Goal: Information Seeking & Learning: Check status

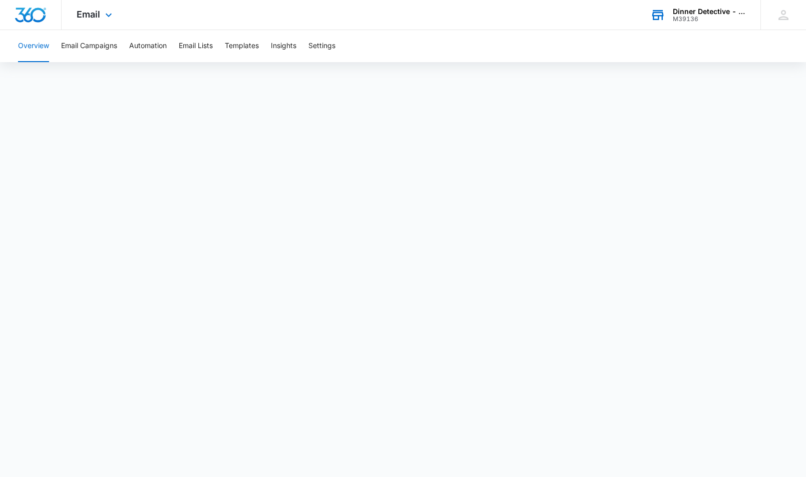
click at [715, 16] on div "M39136" at bounding box center [709, 19] width 73 height 7
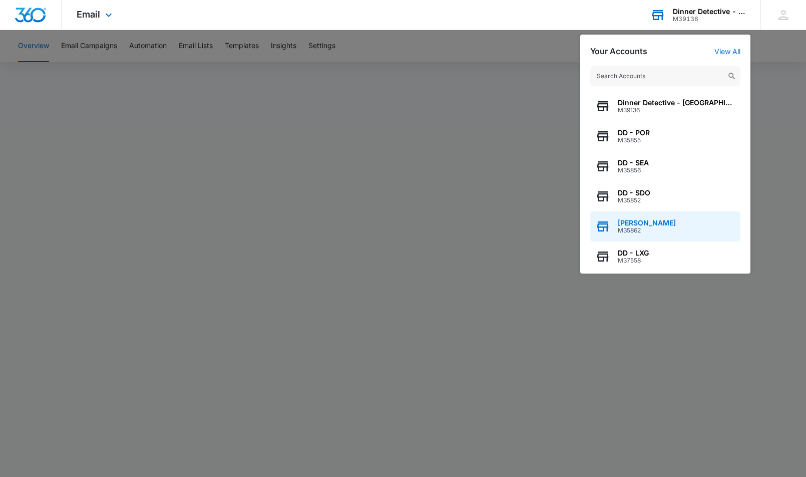
click at [643, 218] on div "[PERSON_NAME] M35862" at bounding box center [665, 226] width 150 height 30
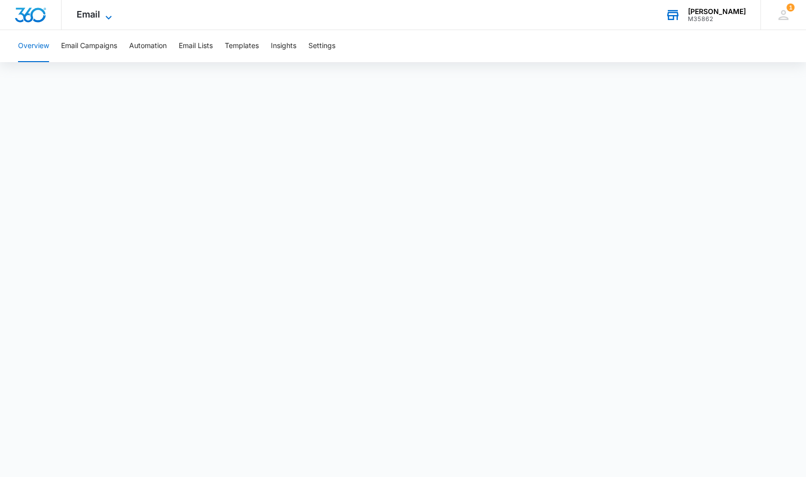
click at [88, 17] on span "Email" at bounding box center [89, 14] width 24 height 11
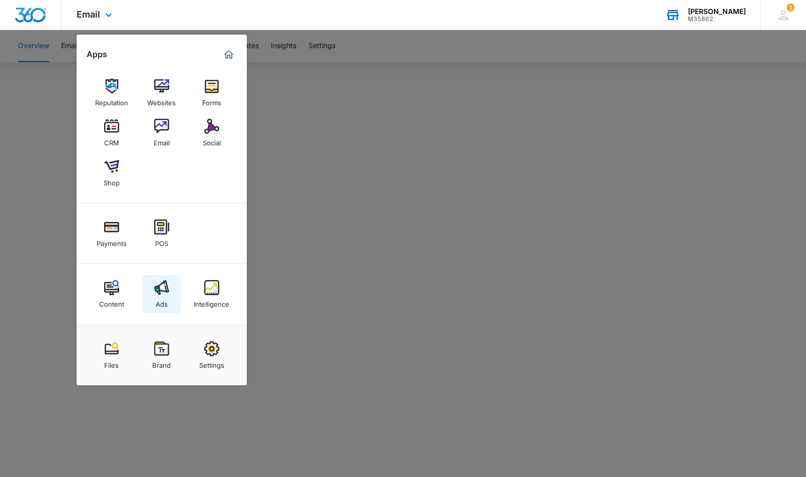
click at [161, 290] on img at bounding box center [161, 287] width 15 height 15
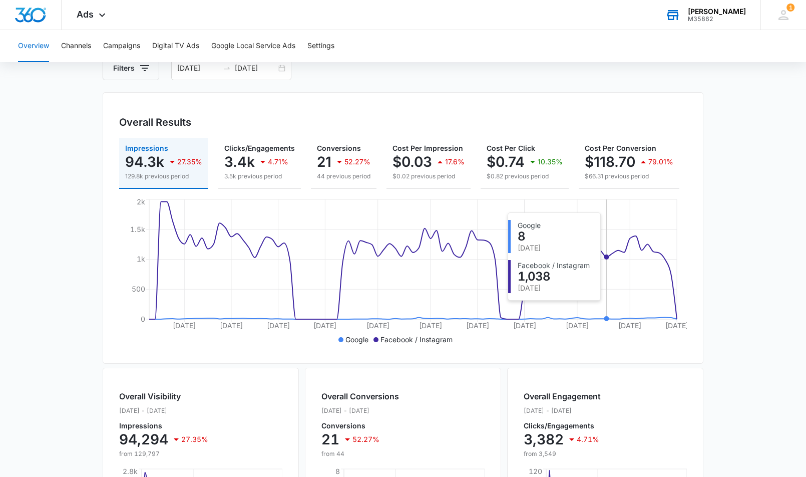
scroll to position [62, 0]
click at [236, 173] on p "3.5k previous period" at bounding box center [259, 176] width 71 height 9
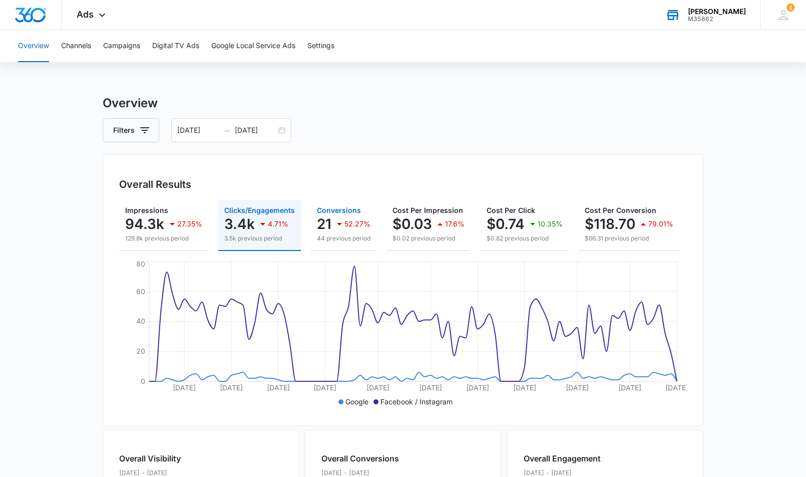
scroll to position [0, 3]
click at [333, 229] on icon "button" at bounding box center [336, 224] width 12 height 12
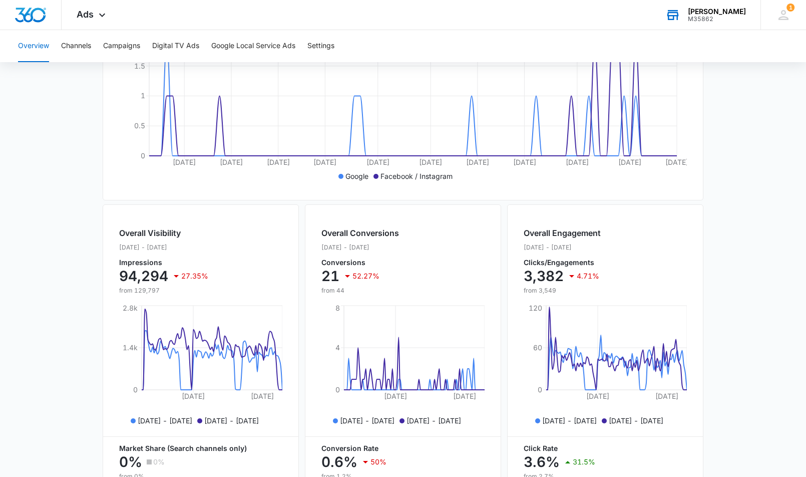
scroll to position [219, 0]
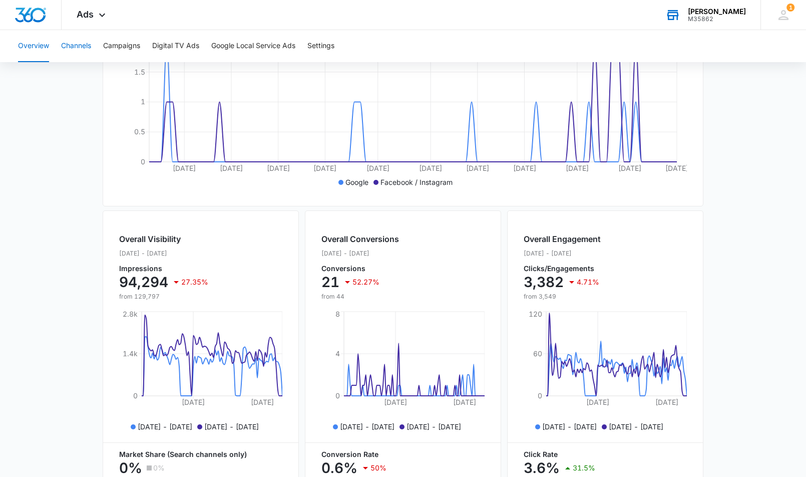
click at [77, 39] on button "Channels" at bounding box center [76, 46] width 30 height 32
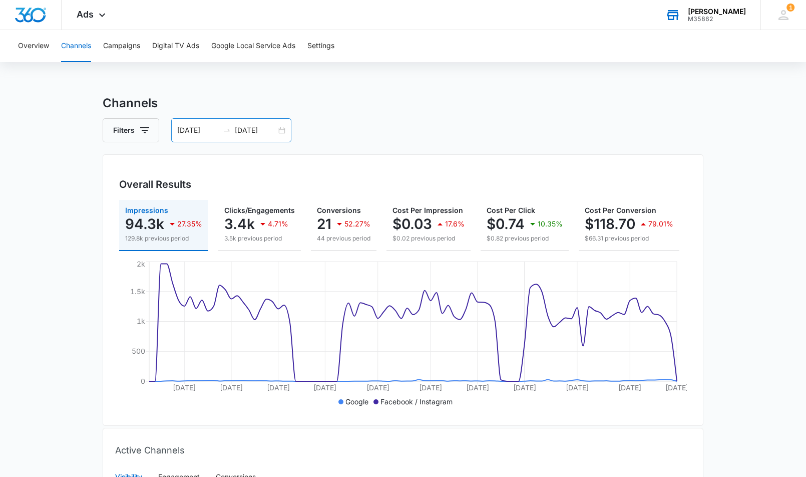
click at [283, 131] on div "[DATE] [DATE]" at bounding box center [231, 130] width 120 height 24
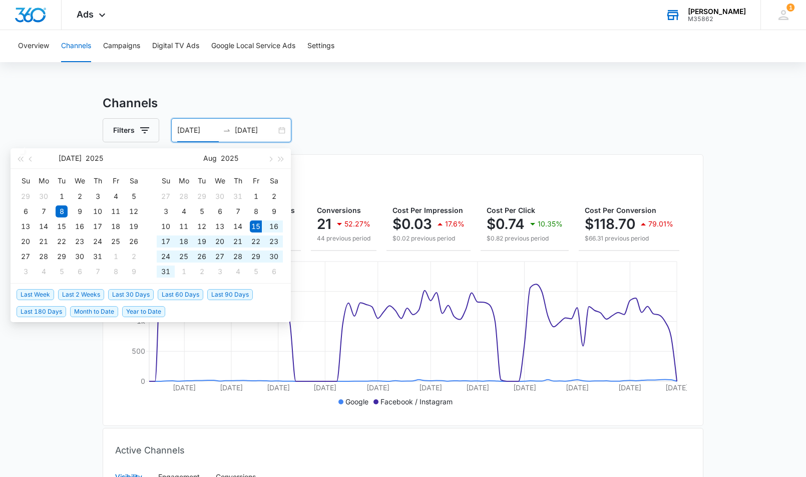
click at [175, 297] on span "Last 60 Days" at bounding box center [181, 294] width 46 height 11
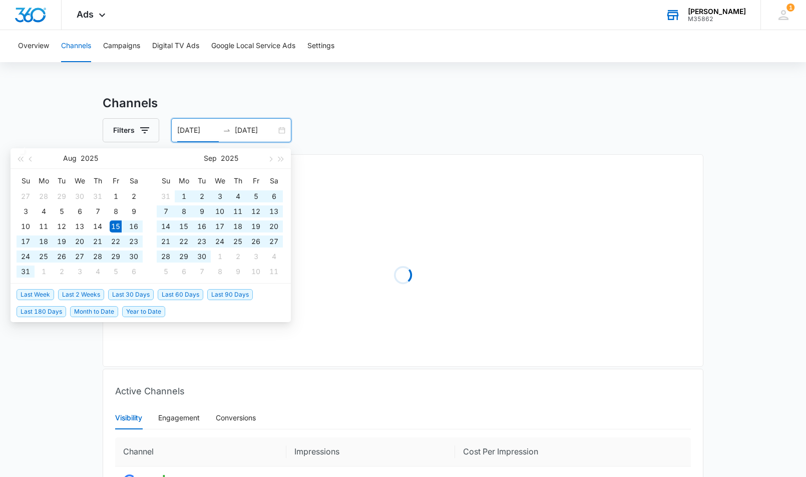
type input "[DATE]"
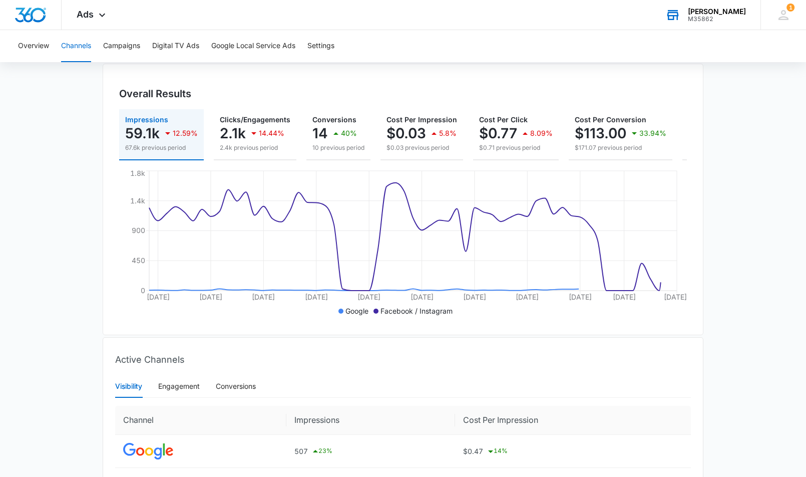
scroll to position [187, 0]
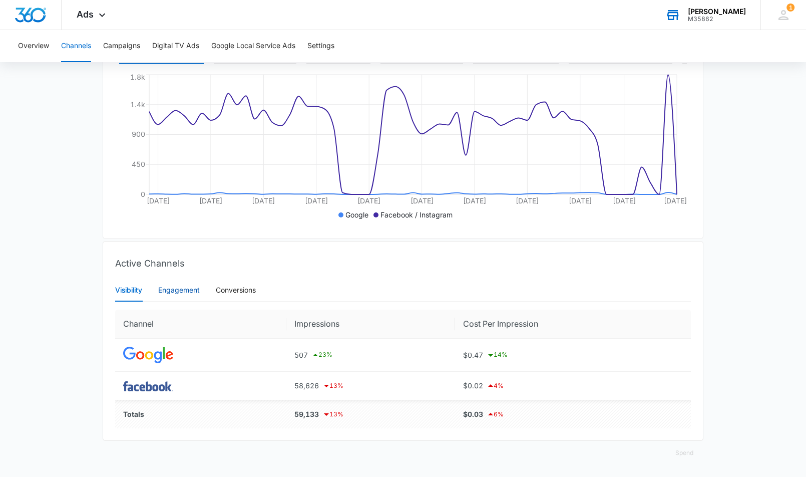
click at [175, 293] on div "Engagement" at bounding box center [179, 289] width 42 height 11
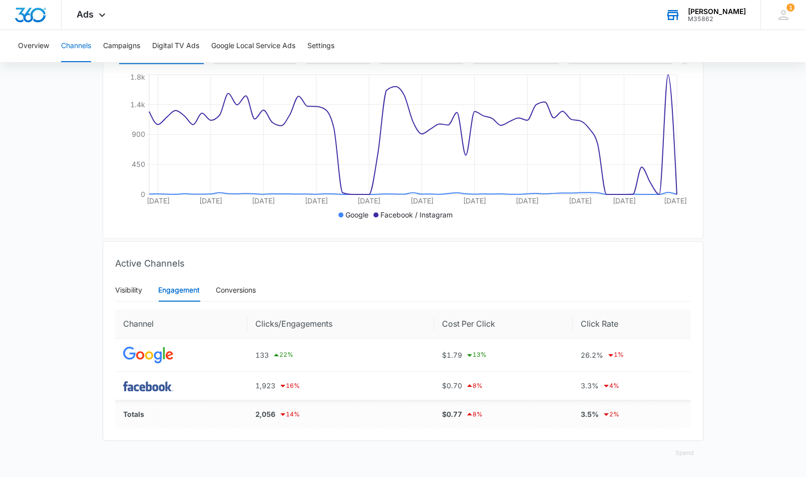
click at [264, 294] on div "Visibility Engagement Conversions" at bounding box center [403, 289] width 576 height 23
click at [247, 291] on div "Conversions" at bounding box center [236, 289] width 40 height 11
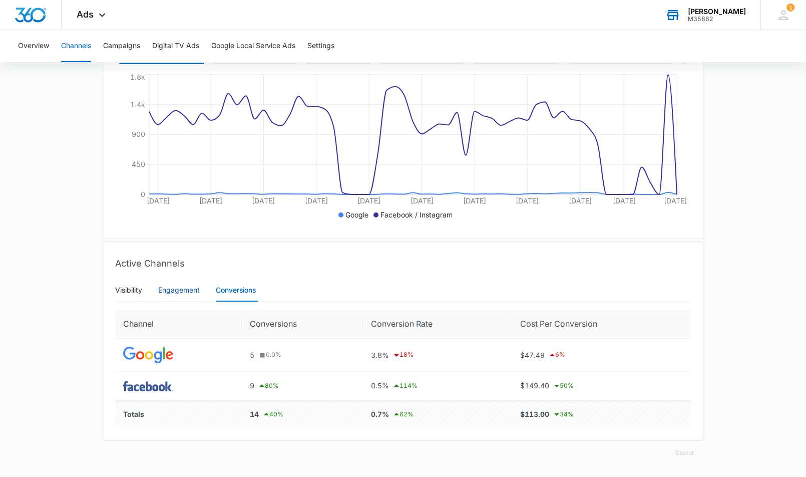
click at [188, 290] on div "Engagement" at bounding box center [179, 289] width 42 height 11
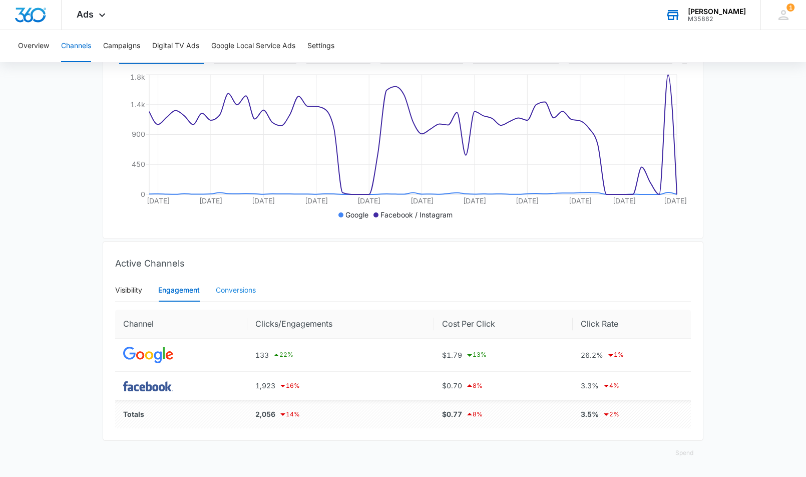
click at [235, 296] on div "Conversions" at bounding box center [236, 289] width 40 height 23
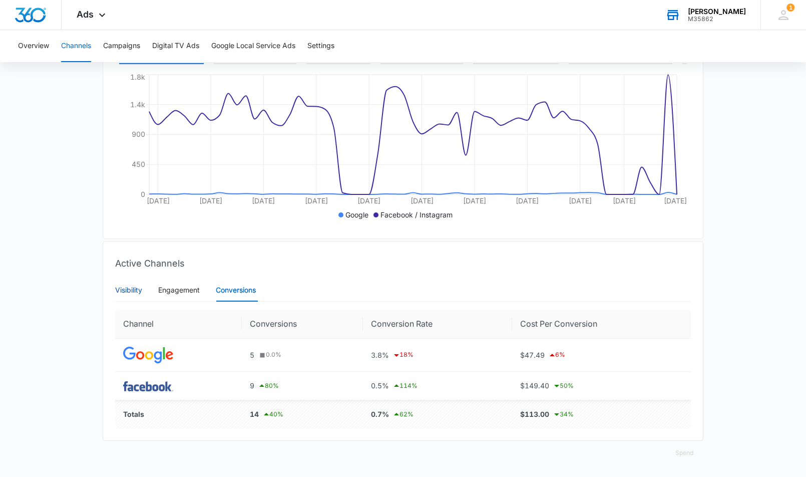
click at [132, 291] on div "Visibility" at bounding box center [128, 289] width 27 height 11
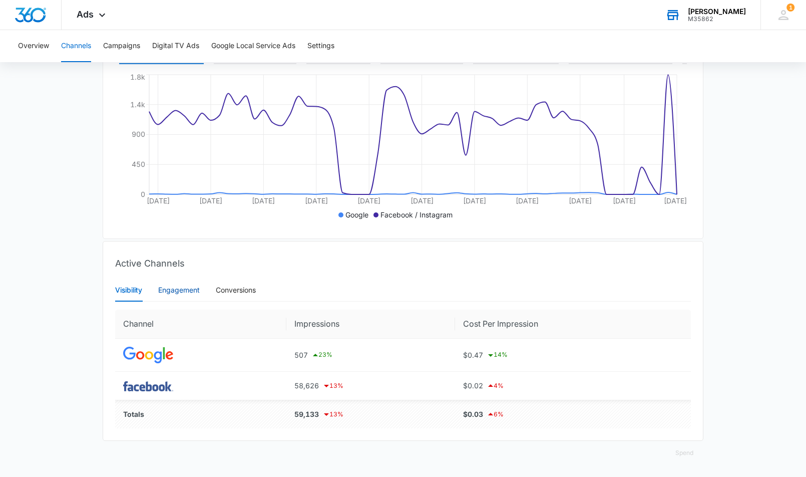
click at [178, 291] on div "Engagement" at bounding box center [179, 289] width 42 height 11
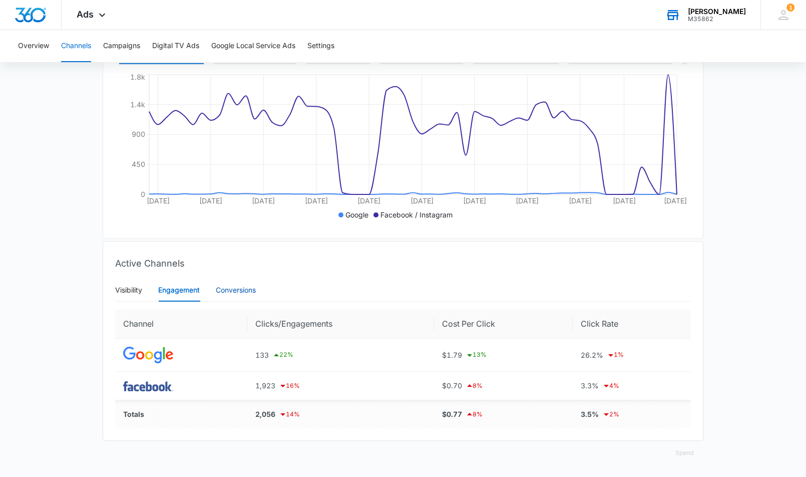
click at [247, 291] on div "Conversions" at bounding box center [236, 289] width 40 height 11
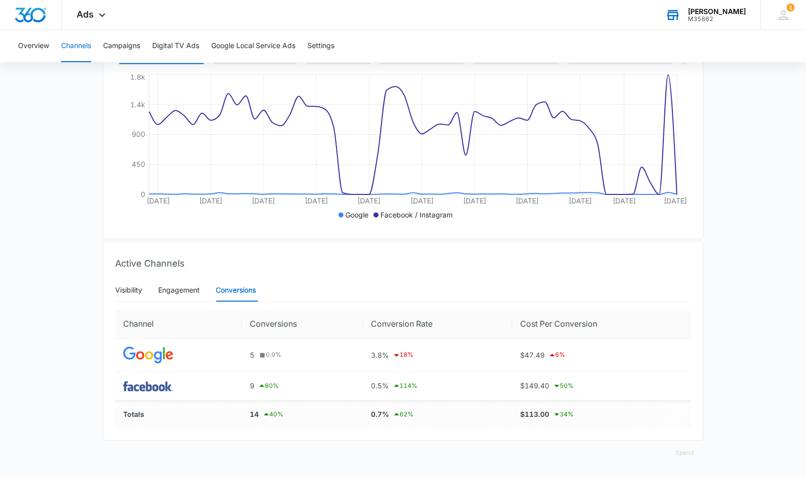
click at [734, 18] on div "M35862" at bounding box center [717, 19] width 58 height 7
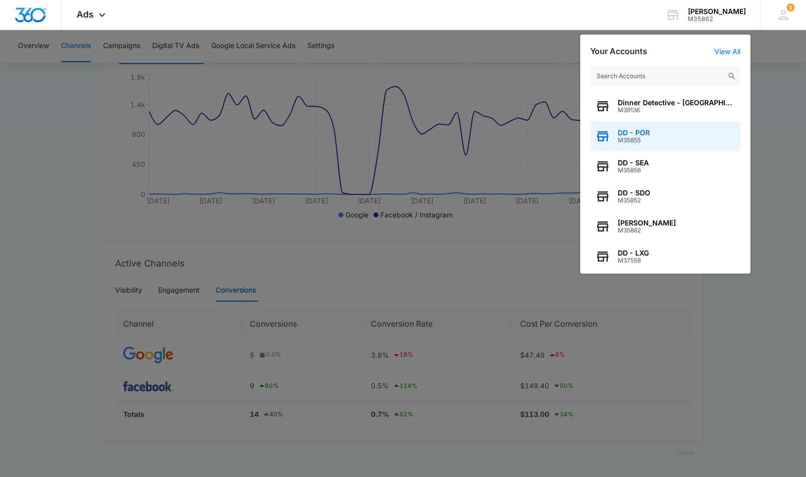
click at [646, 137] on span "M35855" at bounding box center [634, 140] width 32 height 7
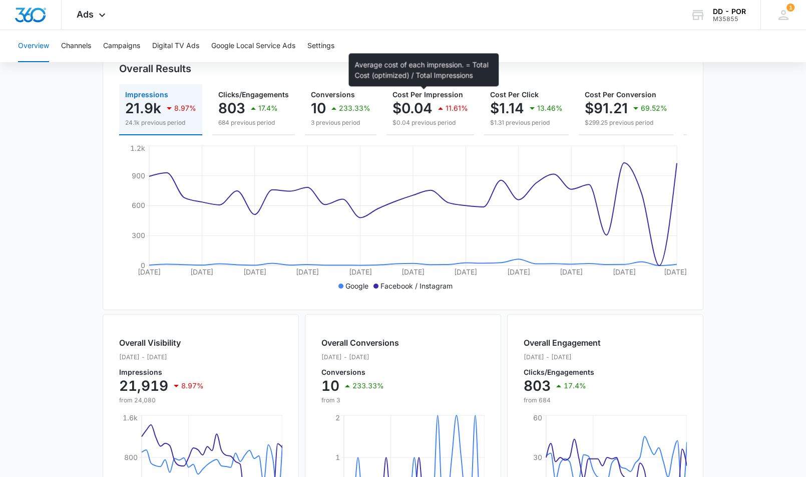
scroll to position [52, 0]
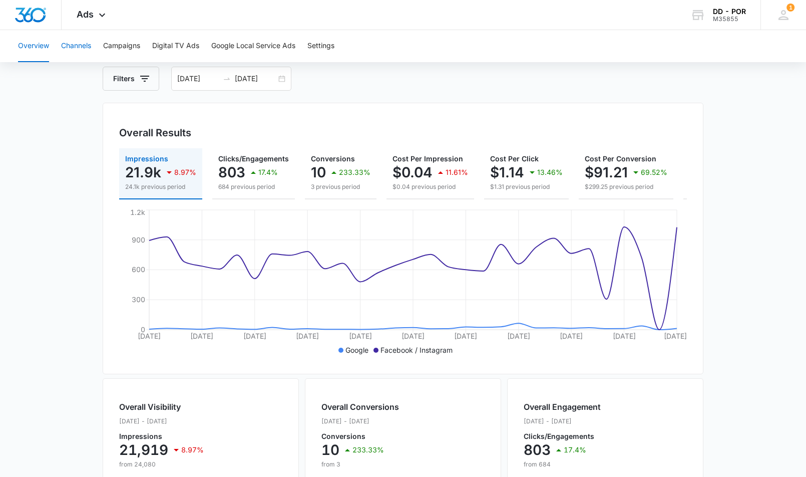
click at [82, 45] on button "Channels" at bounding box center [76, 46] width 30 height 32
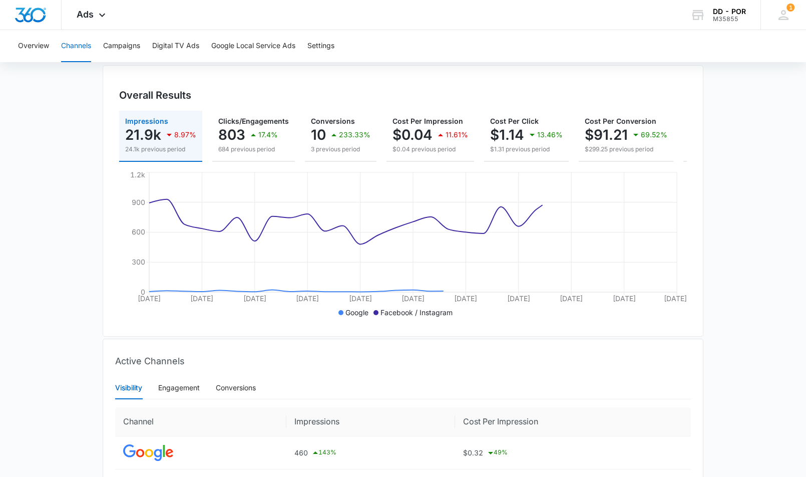
scroll to position [187, 0]
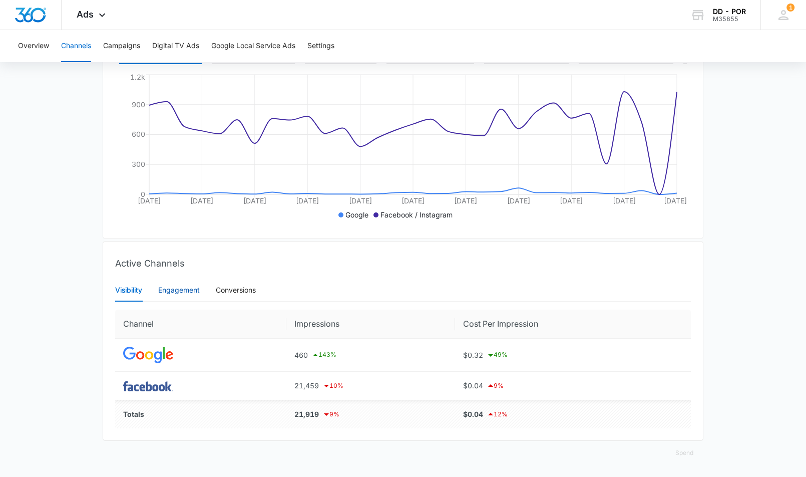
click at [183, 290] on div "Engagement" at bounding box center [179, 289] width 42 height 11
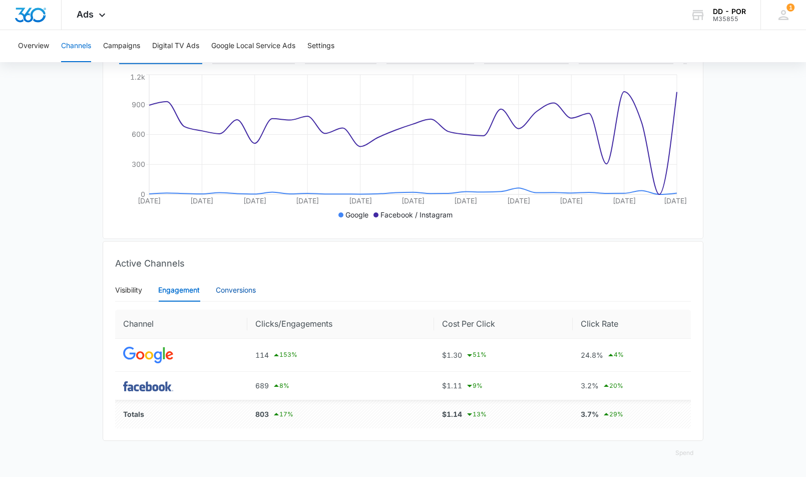
click at [232, 291] on div "Conversions" at bounding box center [236, 289] width 40 height 11
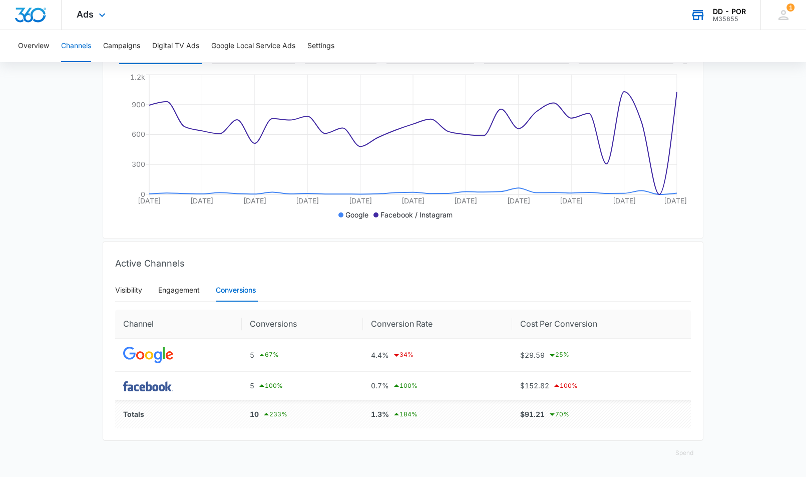
click at [726, 17] on div "M35855" at bounding box center [729, 19] width 33 height 7
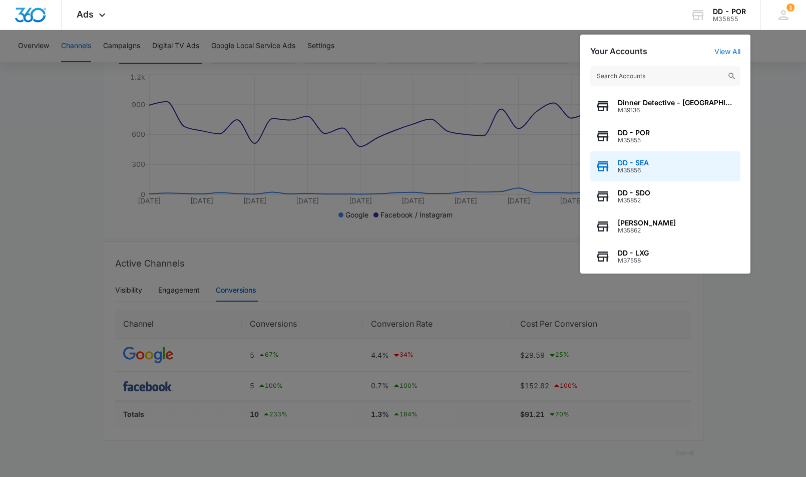
click at [629, 169] on span "M35856" at bounding box center [633, 170] width 31 height 7
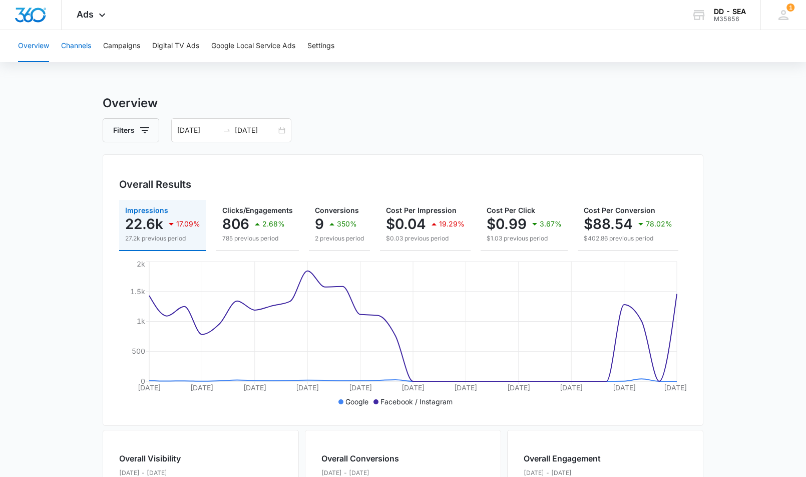
click at [75, 47] on button "Channels" at bounding box center [76, 46] width 30 height 32
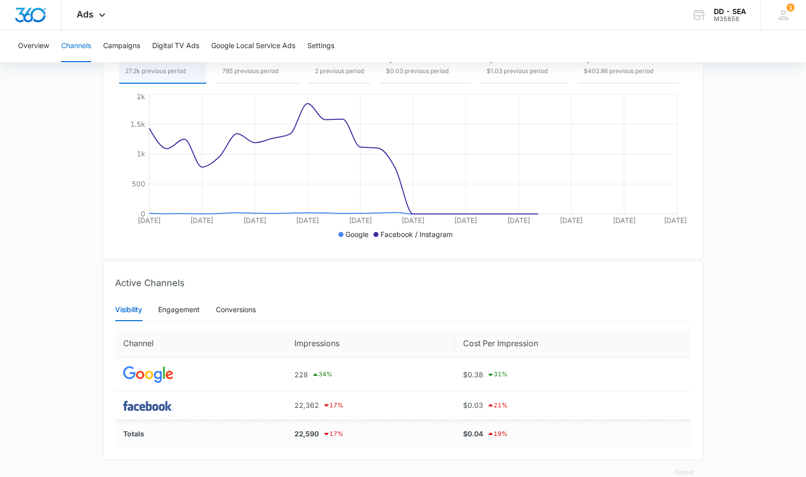
scroll to position [187, 0]
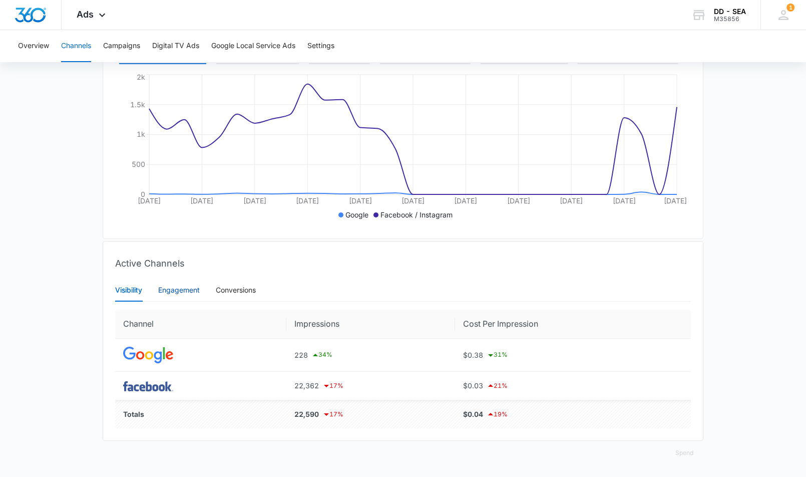
click at [181, 291] on div "Engagement" at bounding box center [179, 289] width 42 height 11
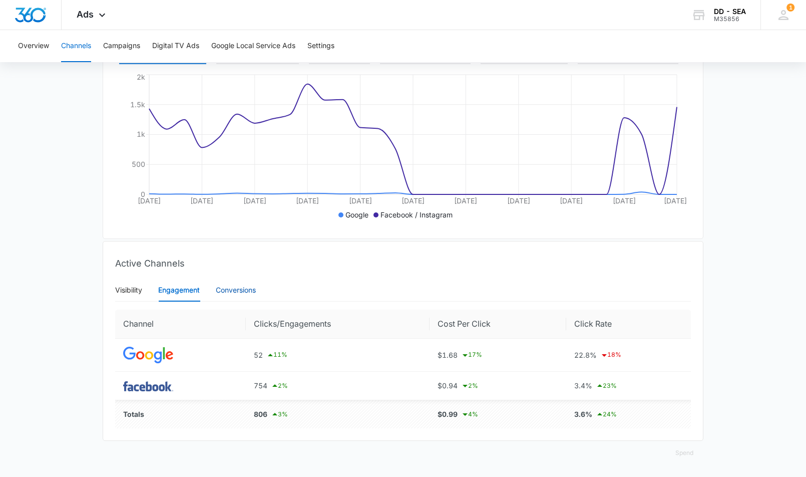
click at [239, 293] on div "Conversions" at bounding box center [236, 289] width 40 height 11
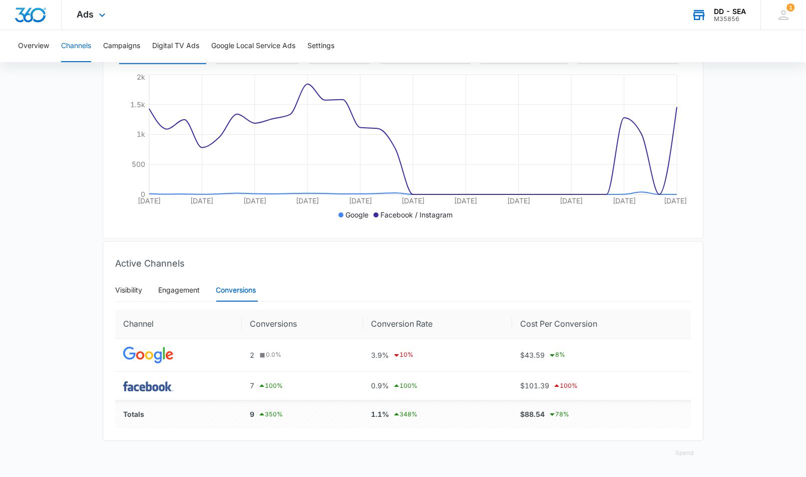
click at [727, 18] on div "M35856" at bounding box center [730, 19] width 32 height 7
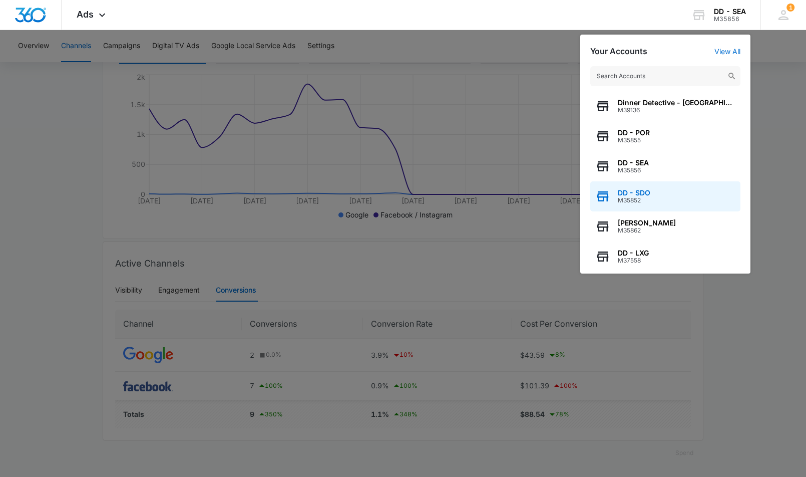
click at [651, 192] on div "DD - SDO M35852" at bounding box center [665, 196] width 150 height 30
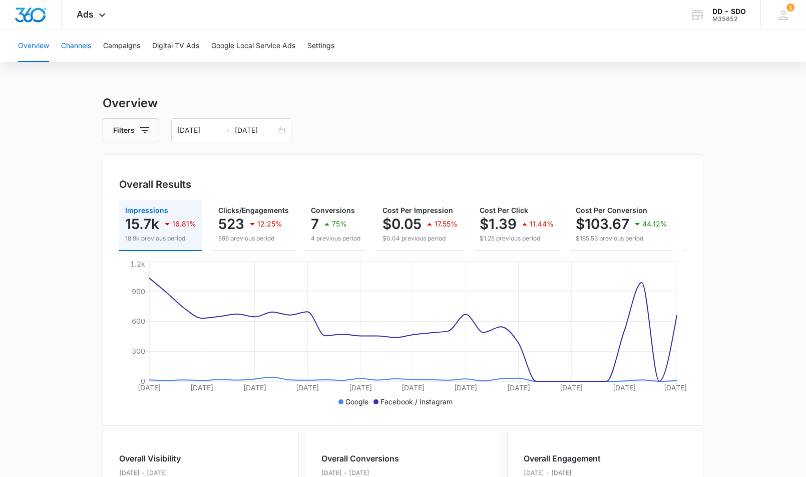
click at [79, 51] on button "Channels" at bounding box center [76, 46] width 30 height 32
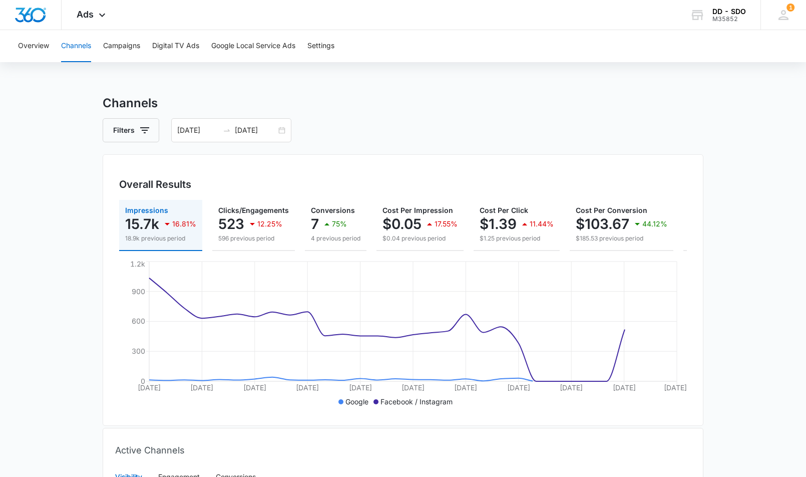
scroll to position [187, 0]
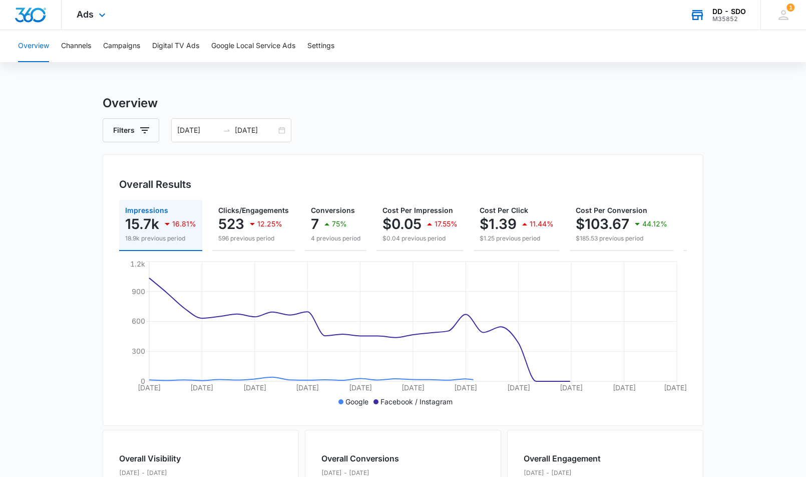
click at [731, 18] on div "M35852" at bounding box center [730, 19] width 34 height 7
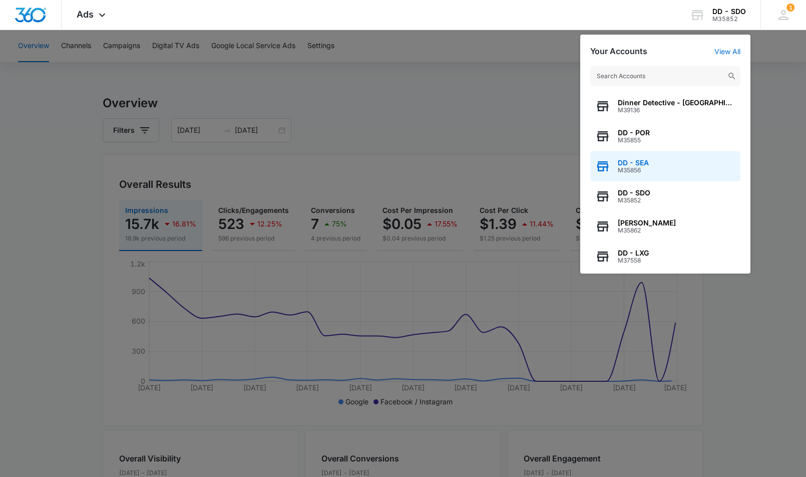
click at [654, 161] on div "DD - SEA M35856" at bounding box center [665, 166] width 150 height 30
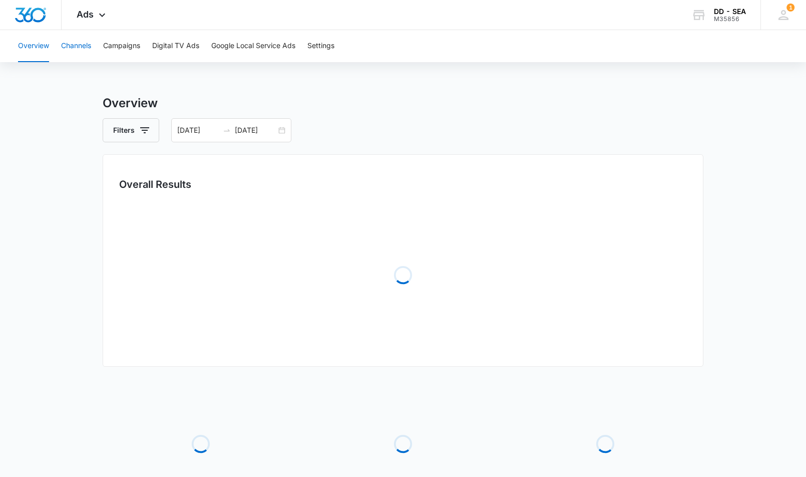
click at [81, 52] on button "Channels" at bounding box center [76, 46] width 30 height 32
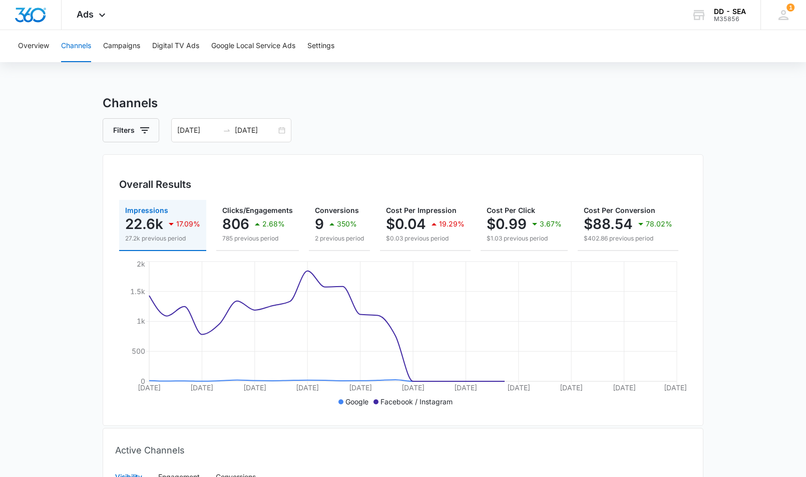
scroll to position [187, 0]
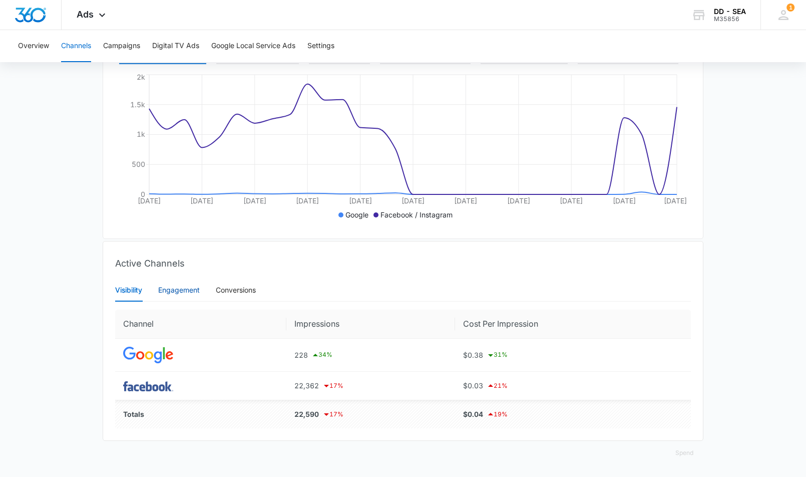
click at [183, 291] on div "Engagement" at bounding box center [179, 289] width 42 height 11
click at [183, 220] on ul "Google Facebook / Instagram" at bounding box center [398, 214] width 558 height 11
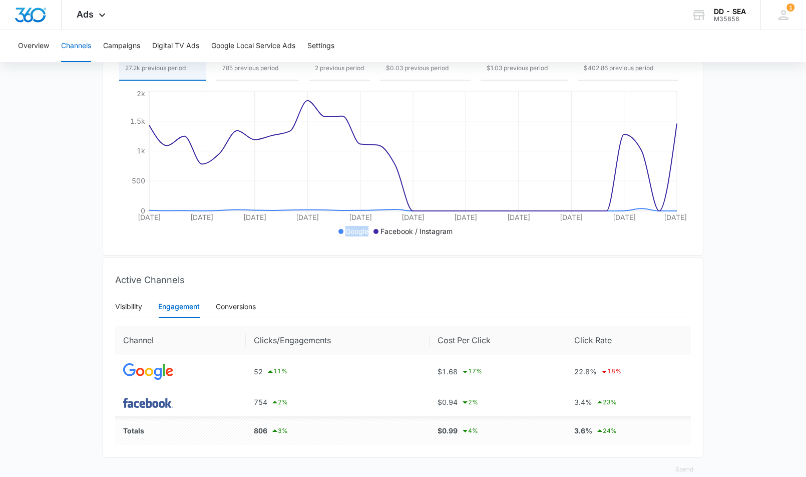
scroll to position [178, 0]
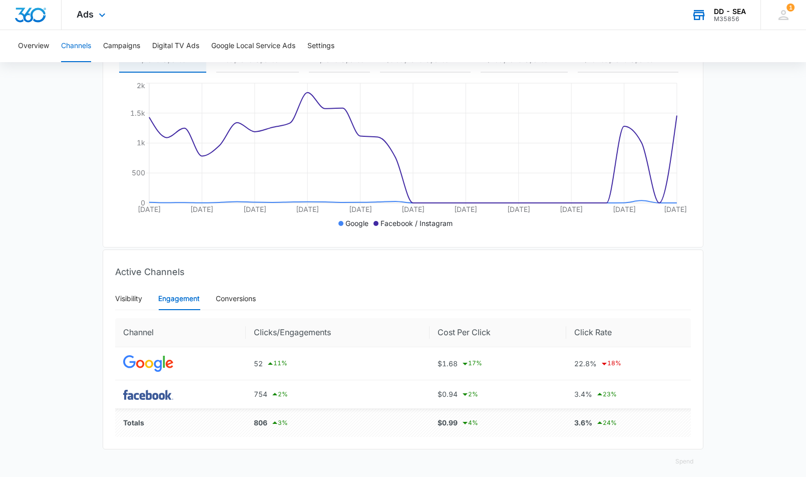
click at [728, 20] on div "M35856" at bounding box center [730, 19] width 32 height 7
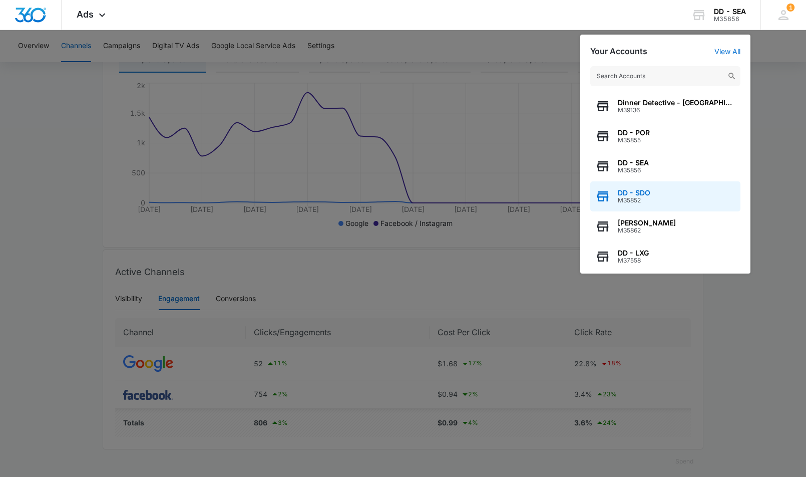
click at [645, 201] on span "M35852" at bounding box center [634, 200] width 33 height 7
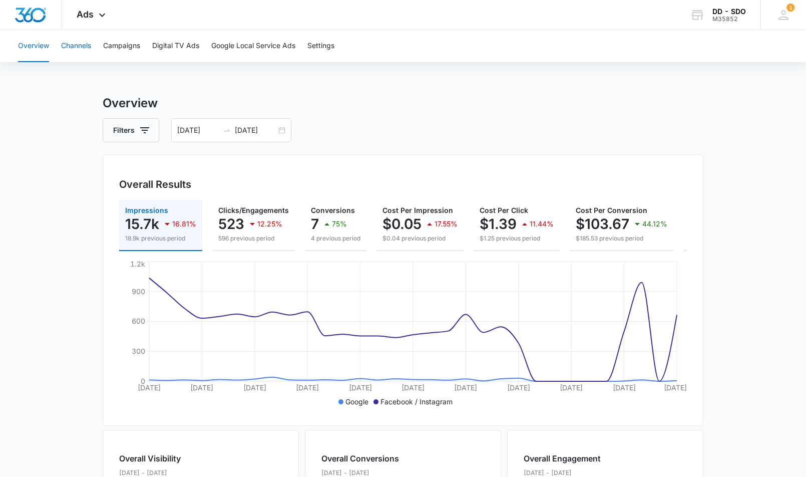
click at [84, 46] on button "Channels" at bounding box center [76, 46] width 30 height 32
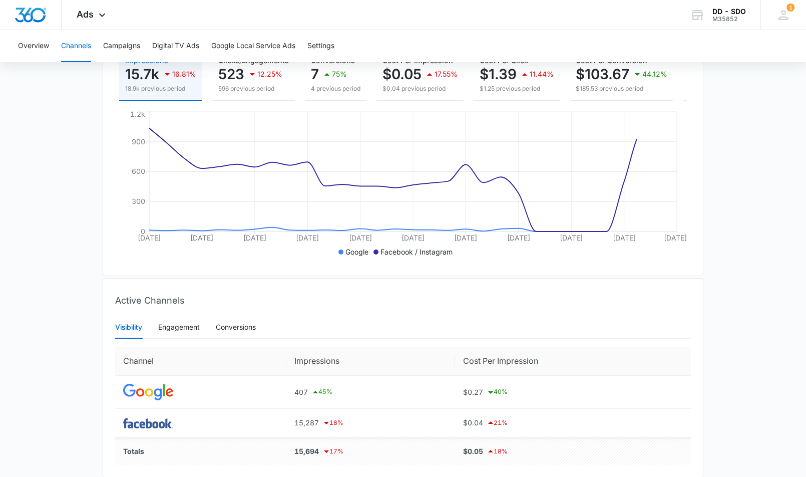
scroll to position [187, 0]
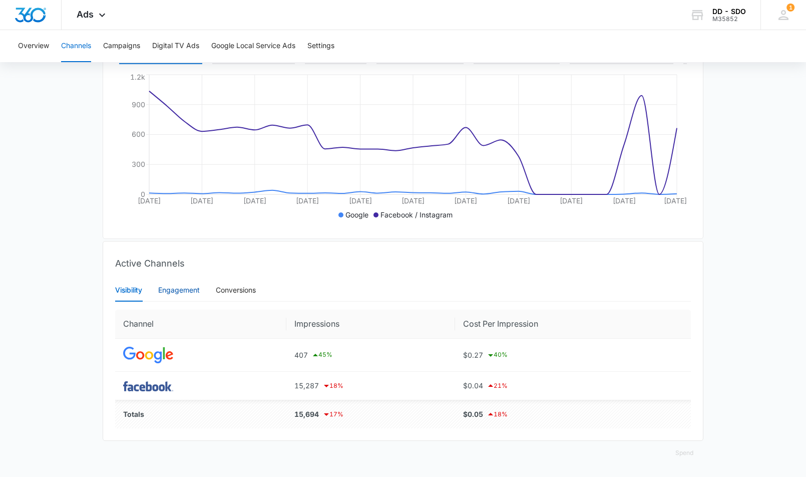
click at [189, 293] on div "Engagement" at bounding box center [179, 289] width 42 height 11
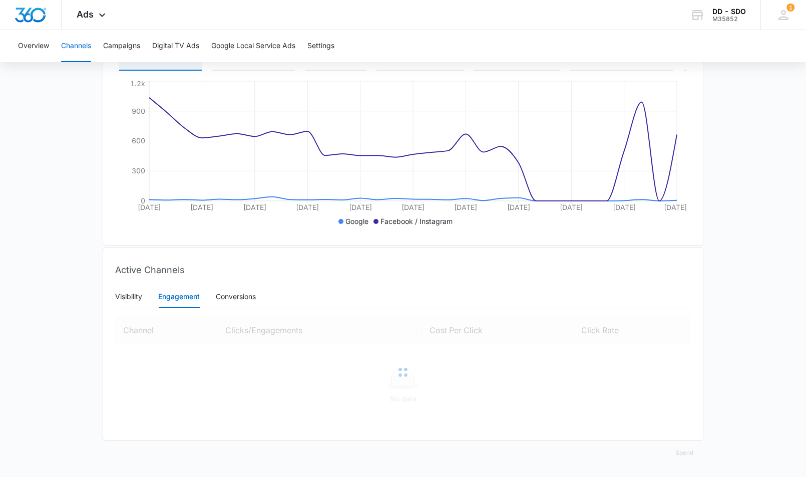
click at [182, 291] on div "Engagement" at bounding box center [179, 296] width 42 height 11
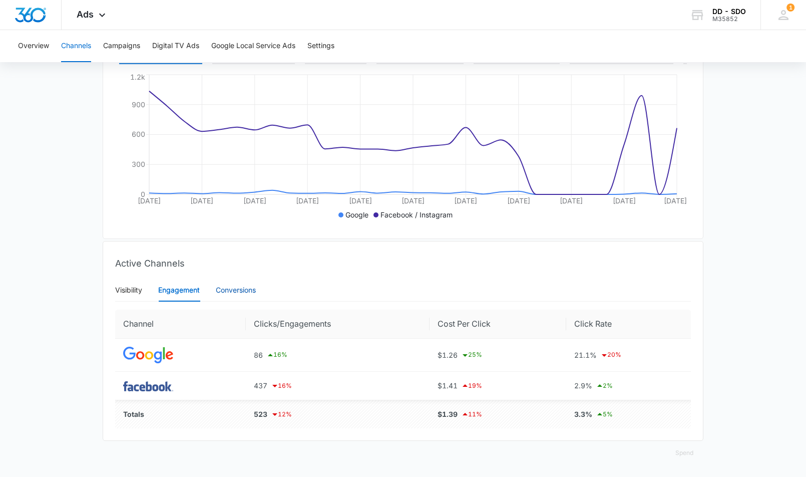
click at [247, 289] on div "Conversions" at bounding box center [236, 289] width 40 height 11
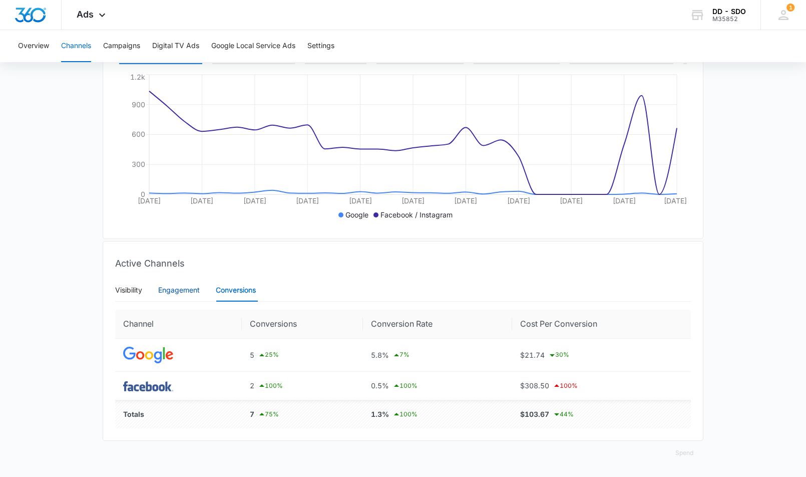
click at [191, 290] on div "Engagement" at bounding box center [179, 289] width 42 height 11
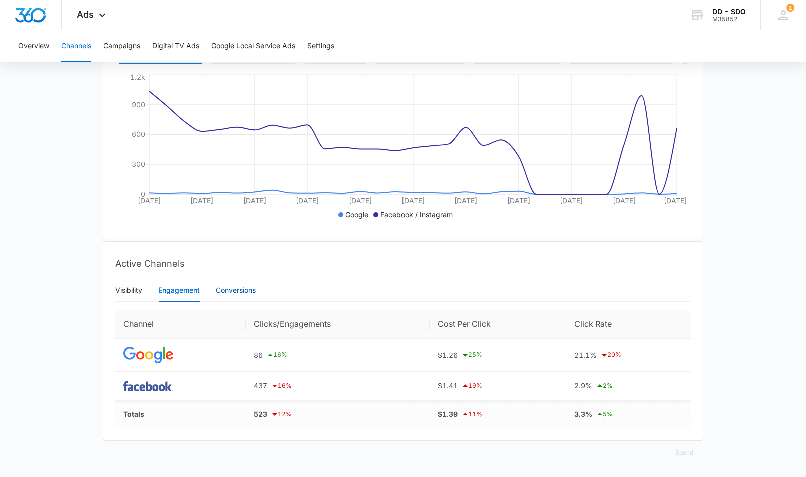
click at [224, 293] on div "Conversions" at bounding box center [236, 289] width 40 height 11
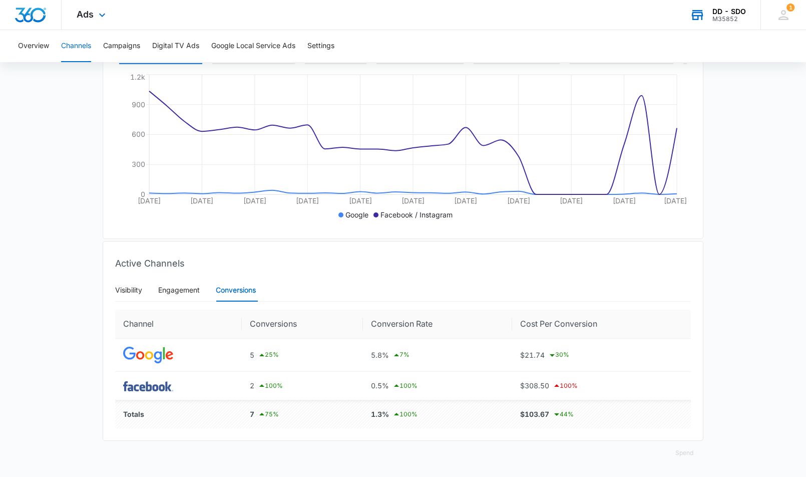
click at [730, 17] on div "M35852" at bounding box center [730, 19] width 34 height 7
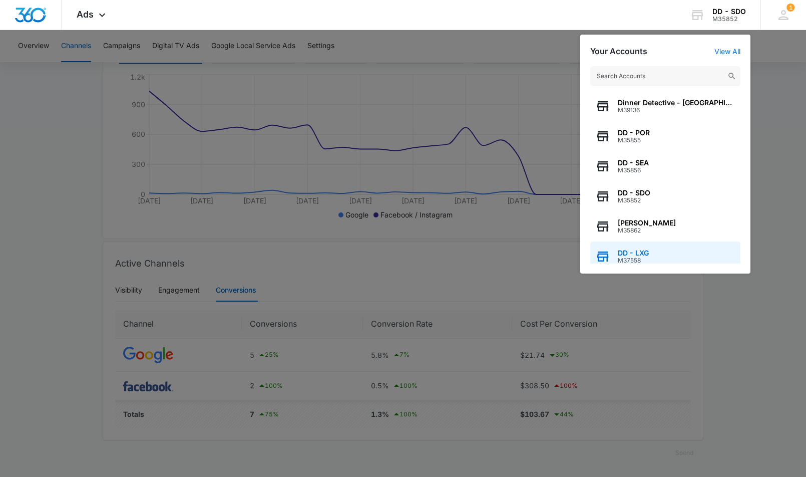
click at [626, 248] on div "DD - LXG M37558" at bounding box center [665, 256] width 150 height 30
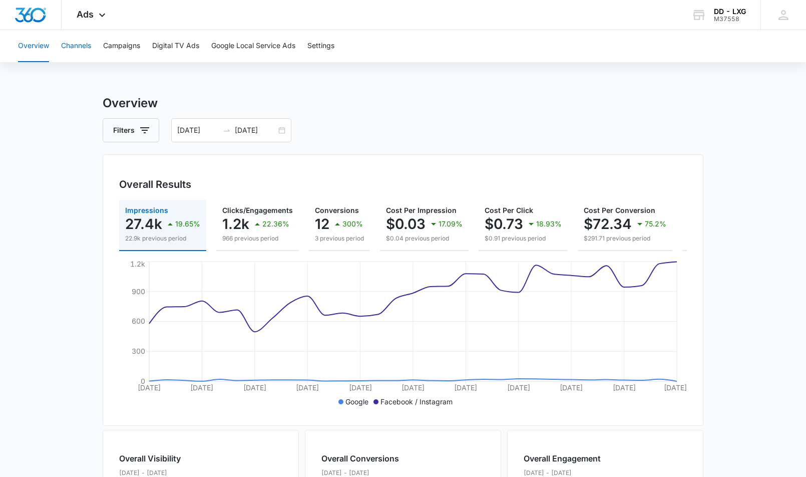
click at [83, 48] on button "Channels" at bounding box center [76, 46] width 30 height 32
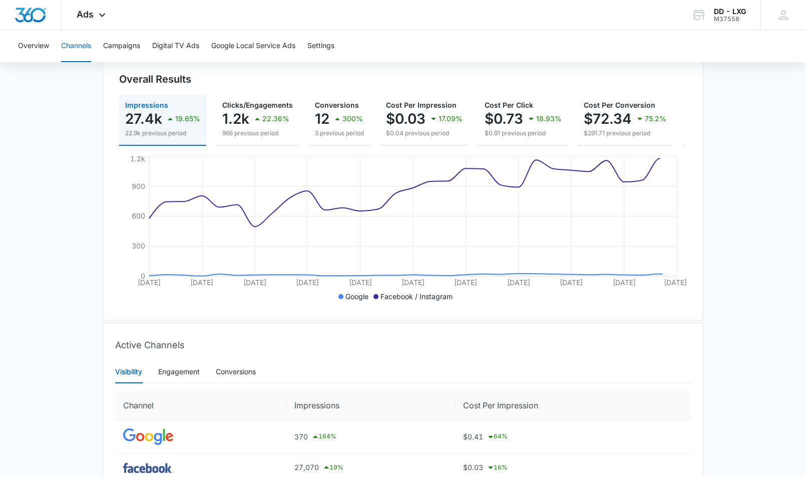
scroll to position [187, 0]
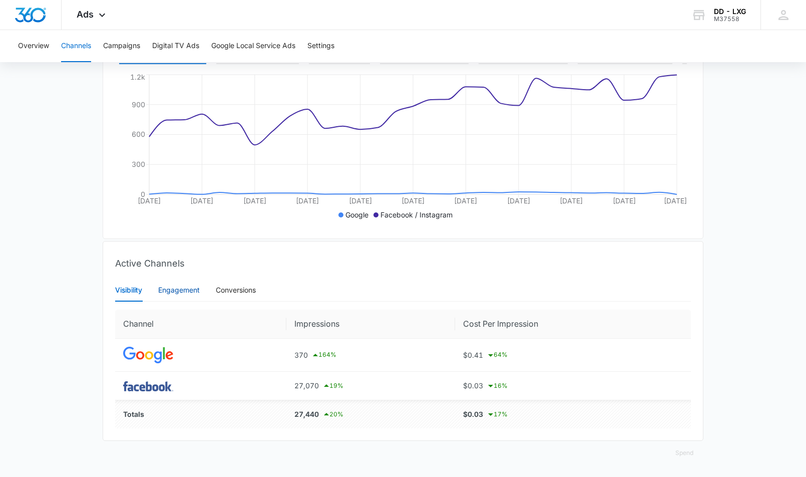
click at [178, 292] on div "Engagement" at bounding box center [179, 289] width 42 height 11
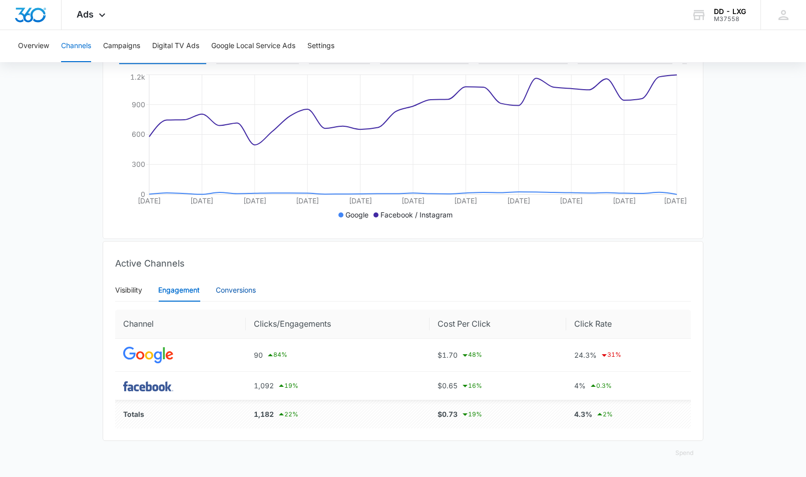
click at [241, 292] on div "Conversions" at bounding box center [236, 289] width 40 height 11
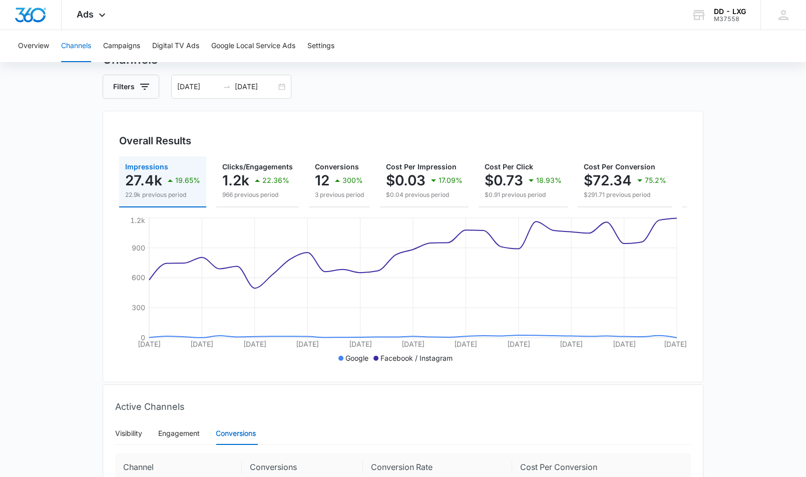
scroll to position [0, 0]
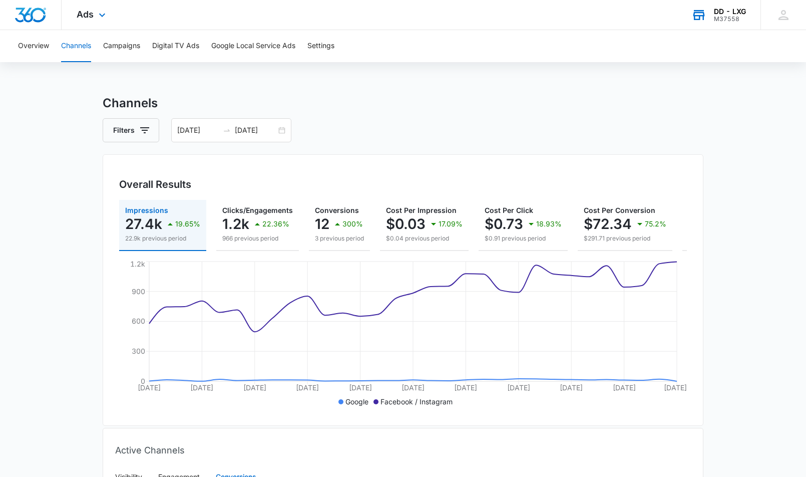
click at [708, 13] on div "DD - LXG M37558 Your Accounts View All" at bounding box center [719, 15] width 84 height 30
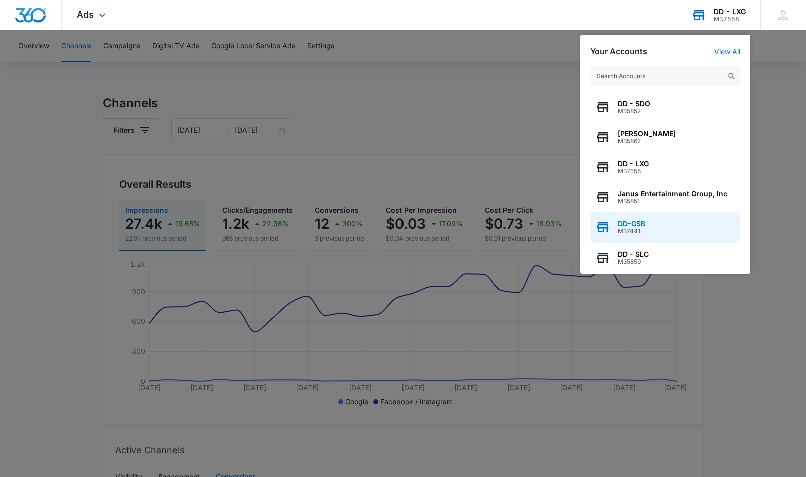
click at [636, 224] on span "DD-GSB" at bounding box center [632, 224] width 28 height 8
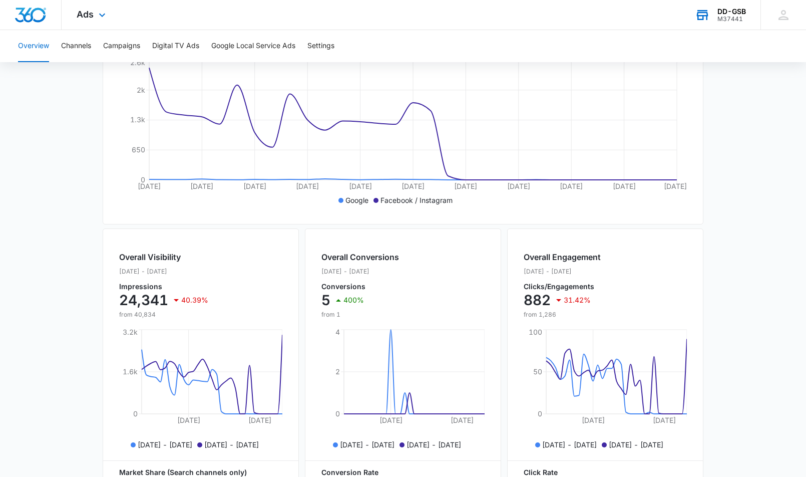
scroll to position [337, 0]
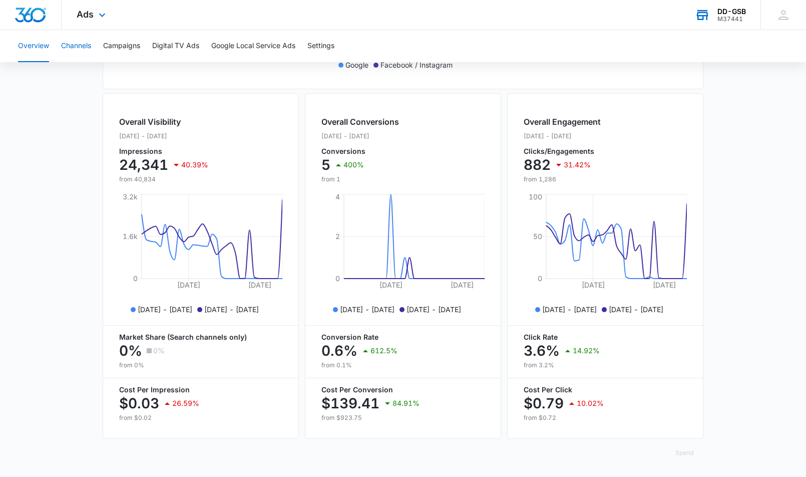
click at [89, 41] on button "Channels" at bounding box center [76, 46] width 30 height 32
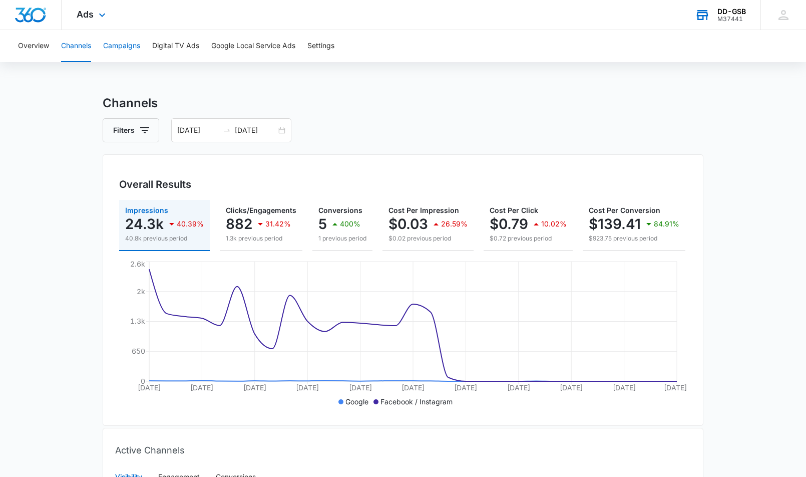
click at [125, 49] on button "Campaigns" at bounding box center [121, 46] width 37 height 32
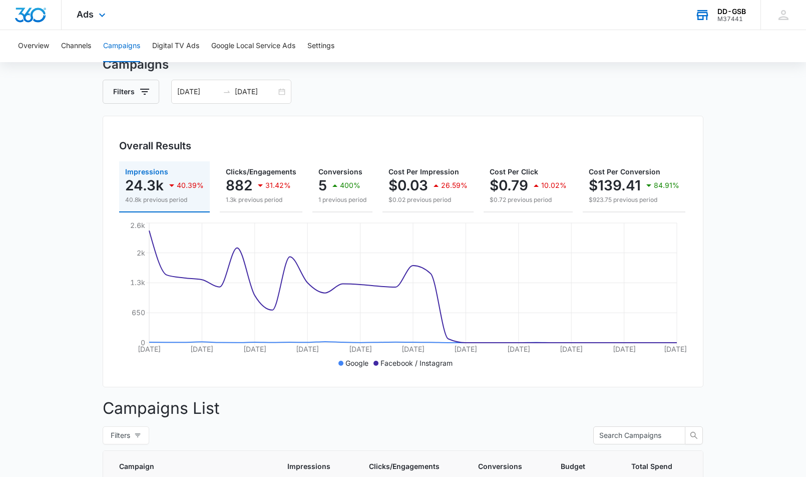
scroll to position [43, 0]
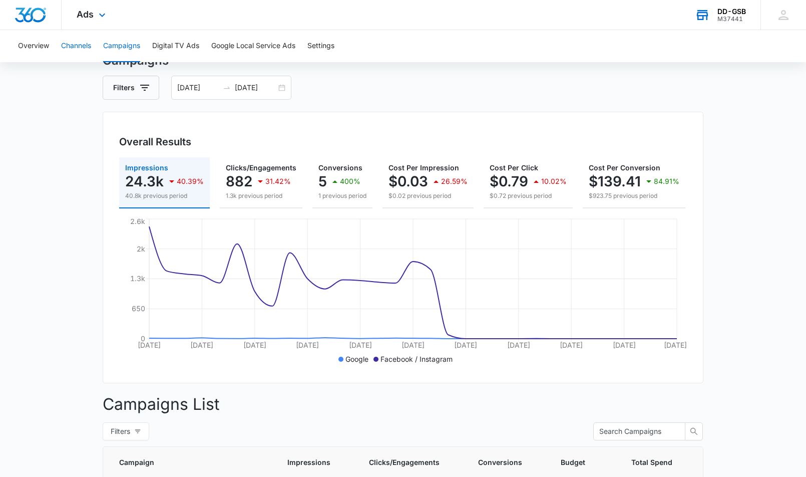
click at [81, 48] on button "Channels" at bounding box center [76, 46] width 30 height 32
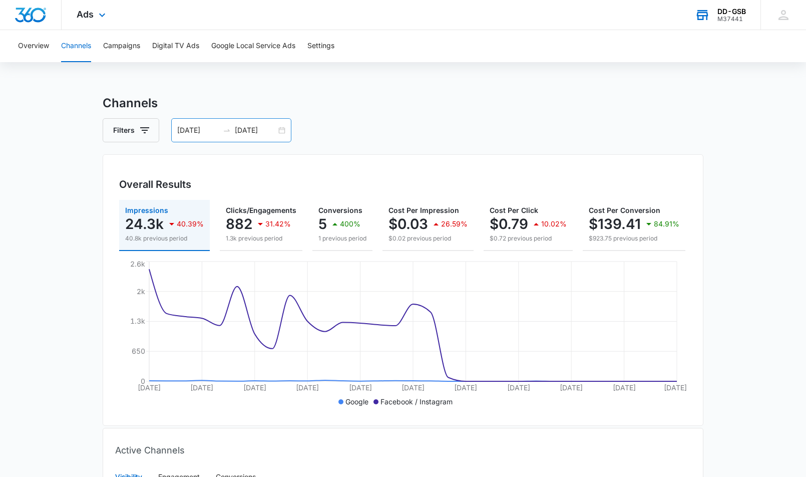
click at [283, 132] on div "[DATE] [DATE]" at bounding box center [231, 130] width 120 height 24
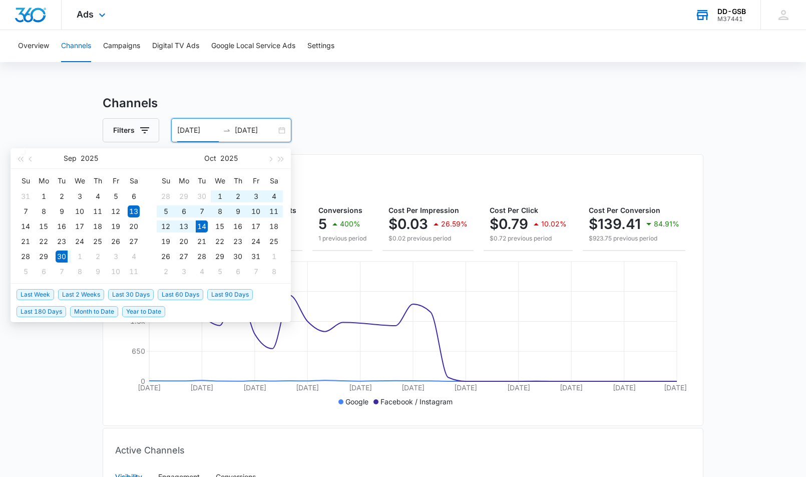
click at [77, 296] on span "Last 2 Weeks" at bounding box center [81, 294] width 46 height 11
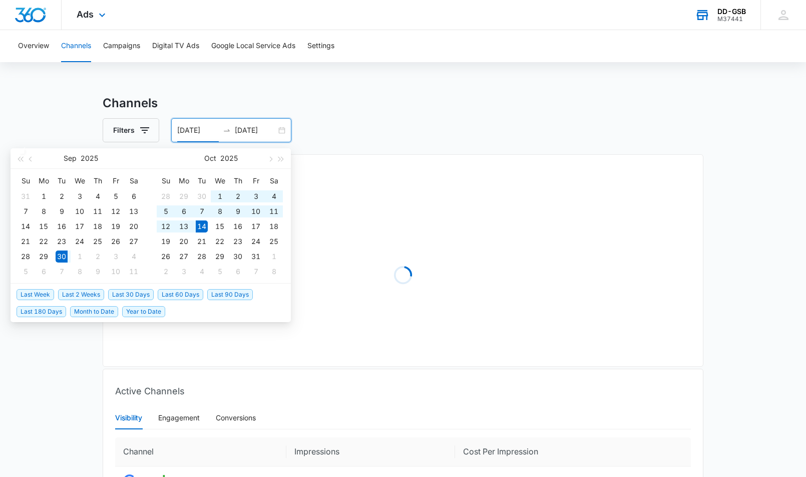
type input "[DATE]"
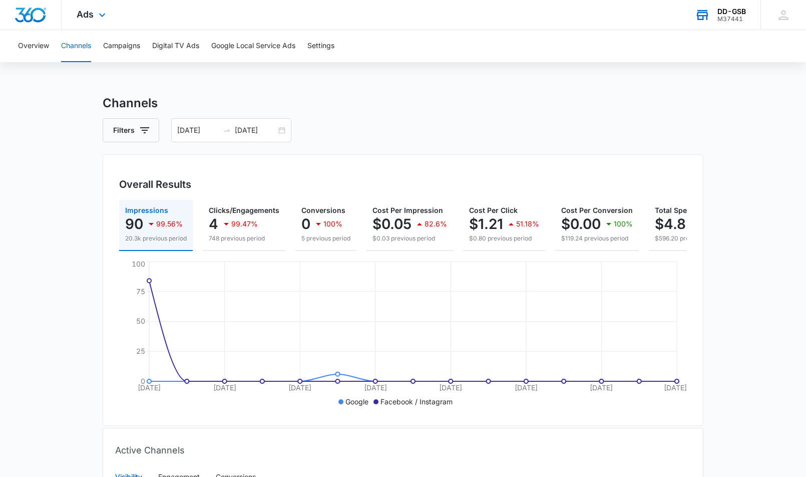
click at [737, 17] on div "M37441" at bounding box center [732, 19] width 29 height 7
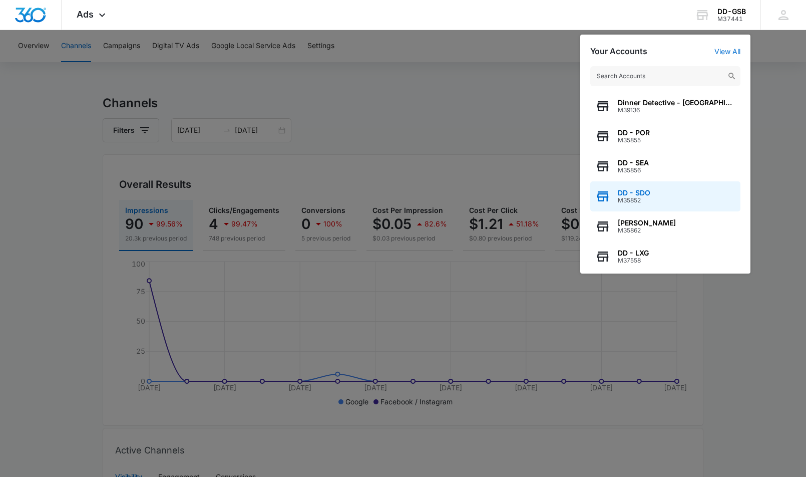
scroll to position [128, 0]
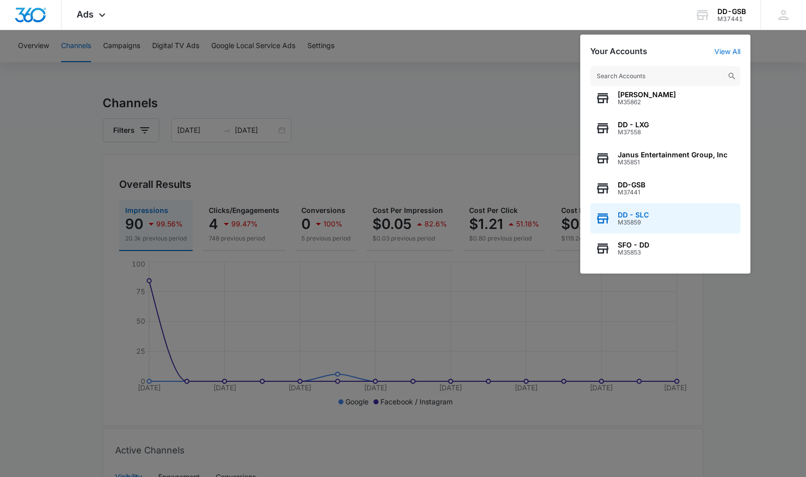
click at [651, 217] on div "DD - SLC M35859" at bounding box center [665, 218] width 150 height 30
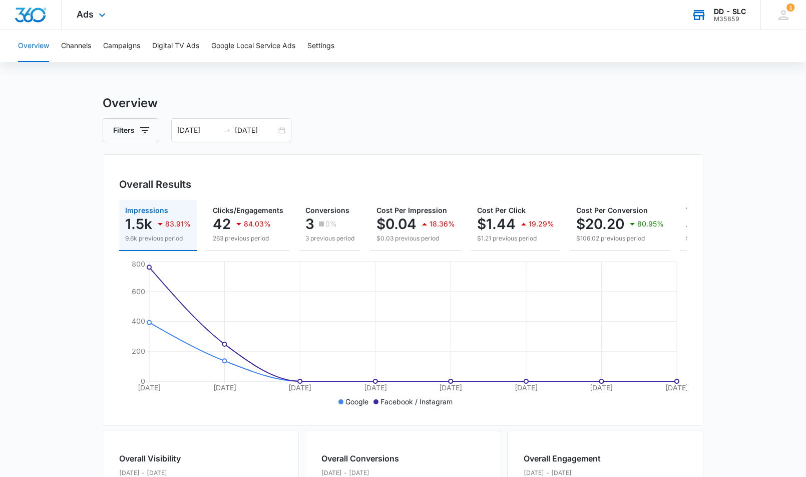
click at [721, 18] on div "M35859" at bounding box center [730, 19] width 32 height 7
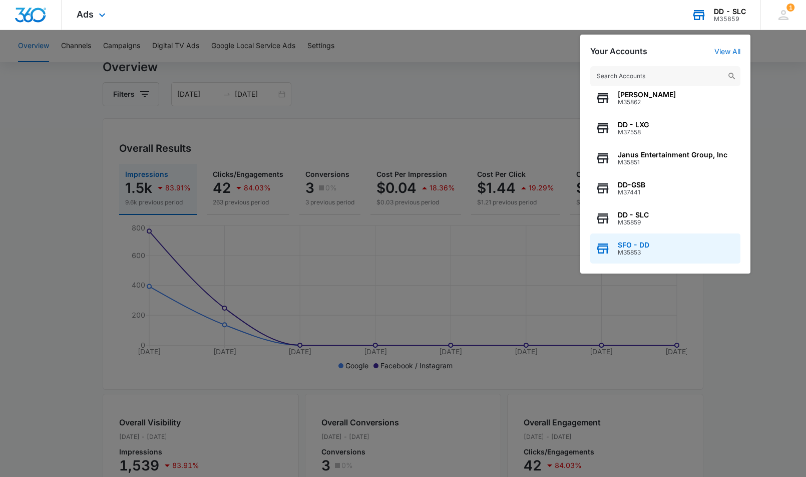
scroll to position [38, 0]
click at [639, 247] on span "SFO - DD" at bounding box center [634, 245] width 32 height 8
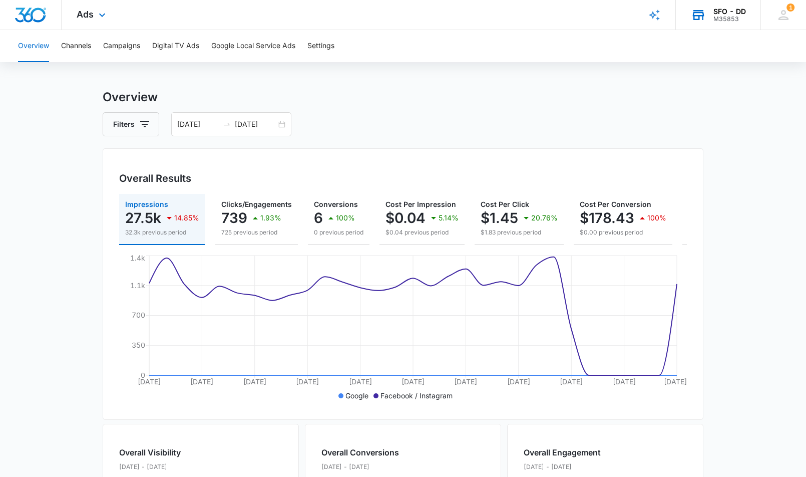
scroll to position [0, 0]
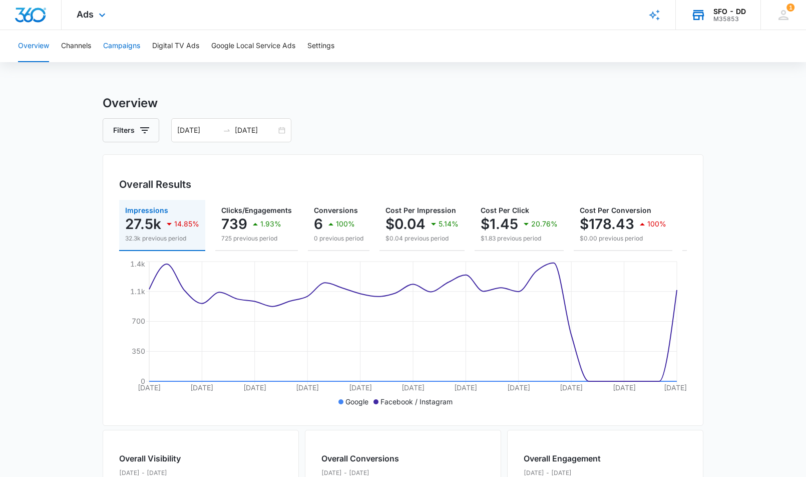
click at [125, 48] on button "Campaigns" at bounding box center [121, 46] width 37 height 32
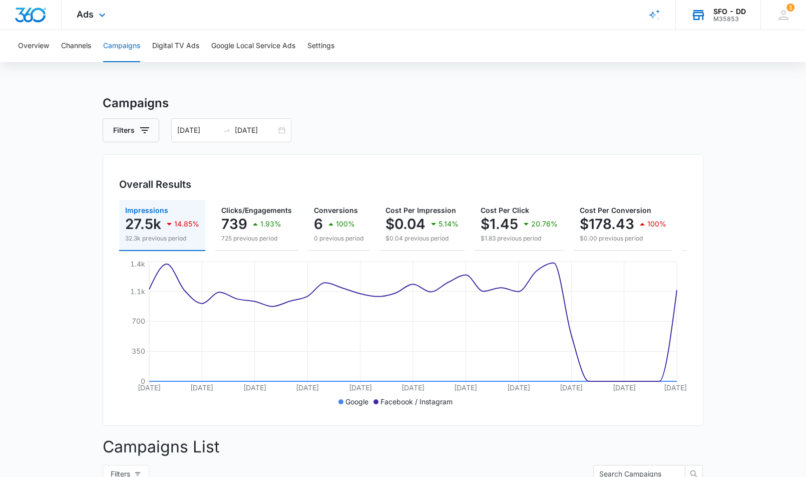
click at [742, 23] on div "SFO - DD M35853 Your Accounts View All" at bounding box center [718, 15] width 85 height 30
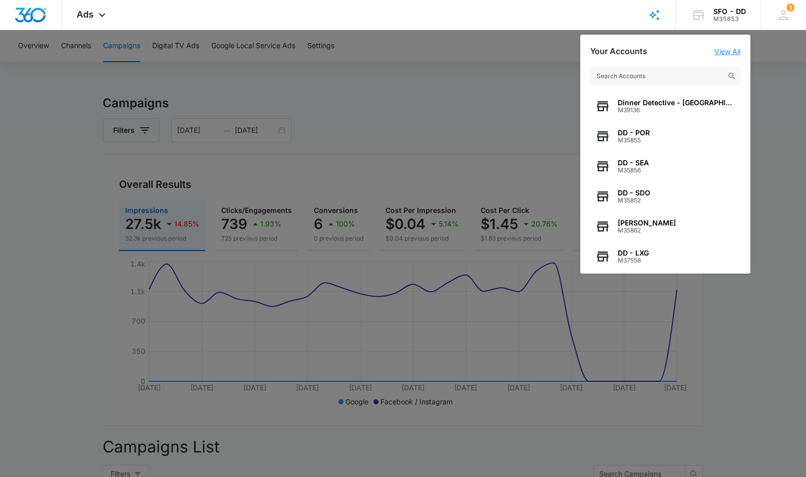
click at [726, 50] on link "View All" at bounding box center [728, 51] width 26 height 9
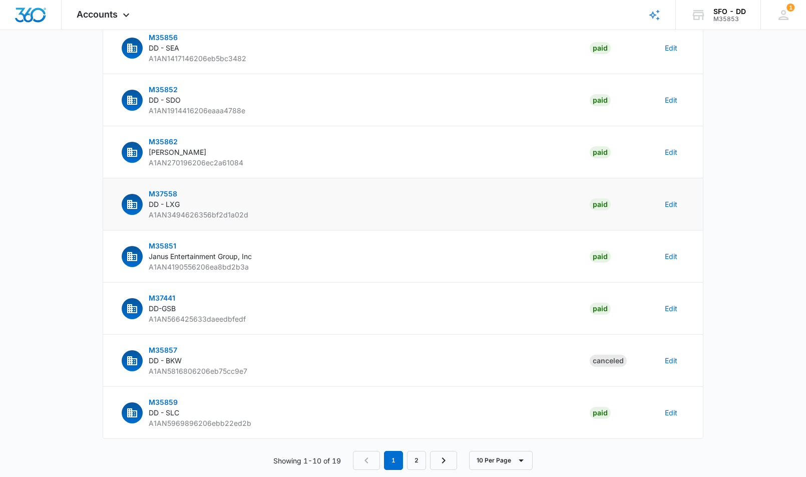
scroll to position [229, 0]
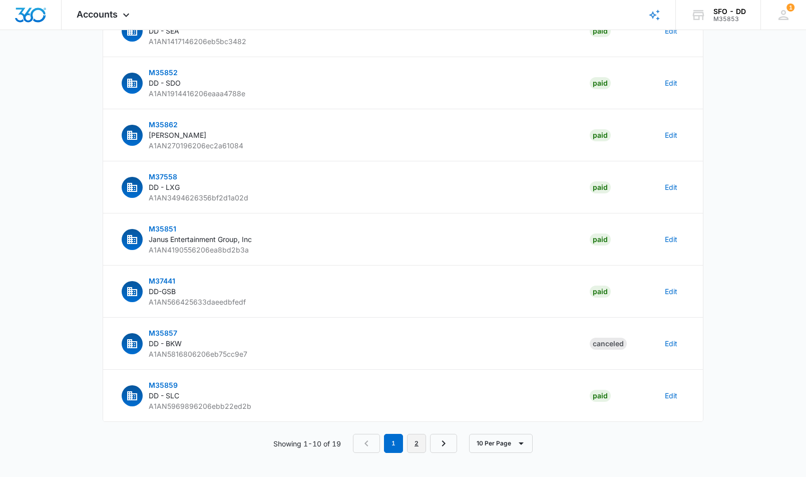
click at [414, 441] on link "2" at bounding box center [416, 443] width 19 height 19
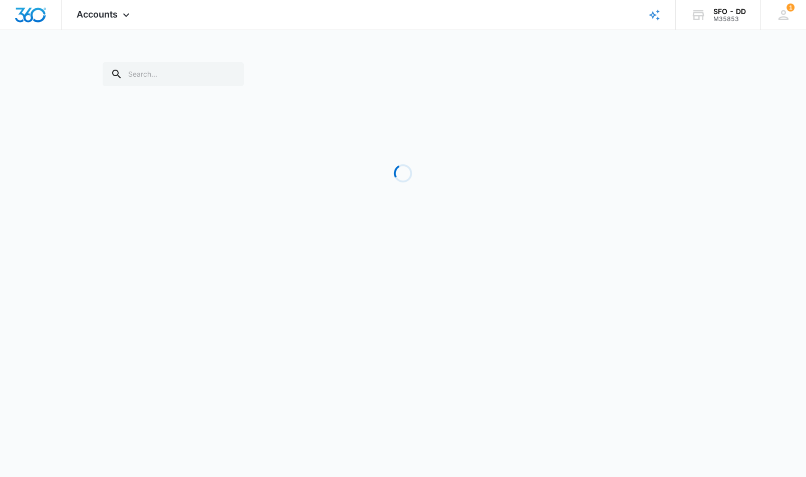
scroll to position [0, 0]
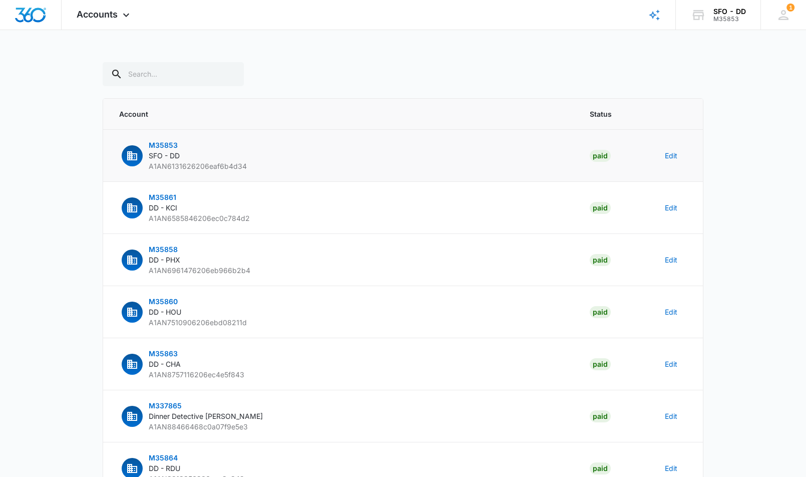
click at [164, 147] on span "M35853" at bounding box center [163, 145] width 29 height 9
click at [143, 159] on button "M35853 SFO - DD A1AN6131626206eaf6b4d34" at bounding box center [183, 156] width 128 height 32
click at [730, 12] on div "SFO - DD" at bounding box center [730, 12] width 33 height 8
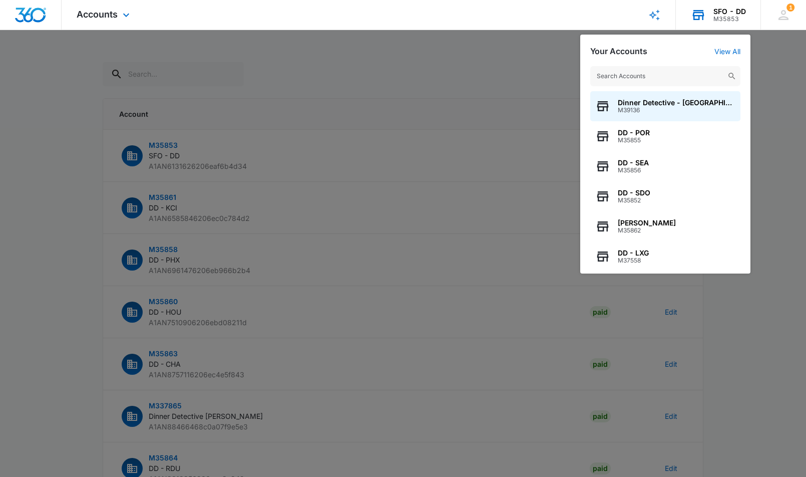
click at [646, 73] on input "text" at bounding box center [665, 76] width 150 height 20
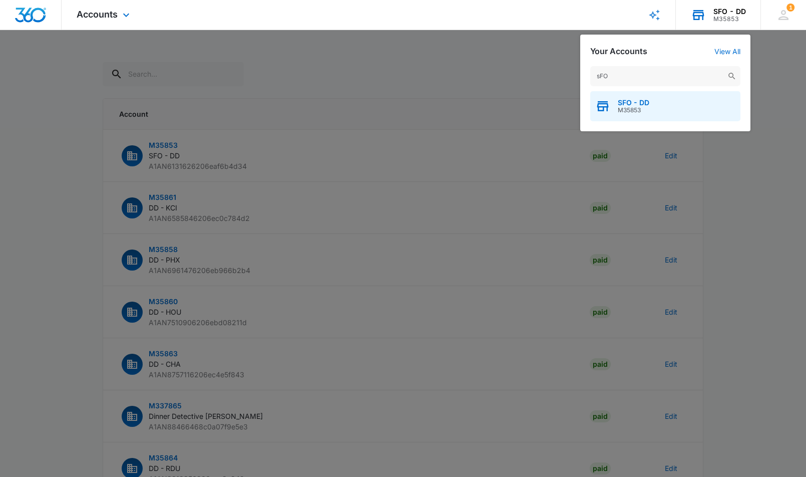
type input "sFO"
click at [636, 106] on span "SFO - DD" at bounding box center [634, 103] width 32 height 8
